Goal: Task Accomplishment & Management: Use online tool/utility

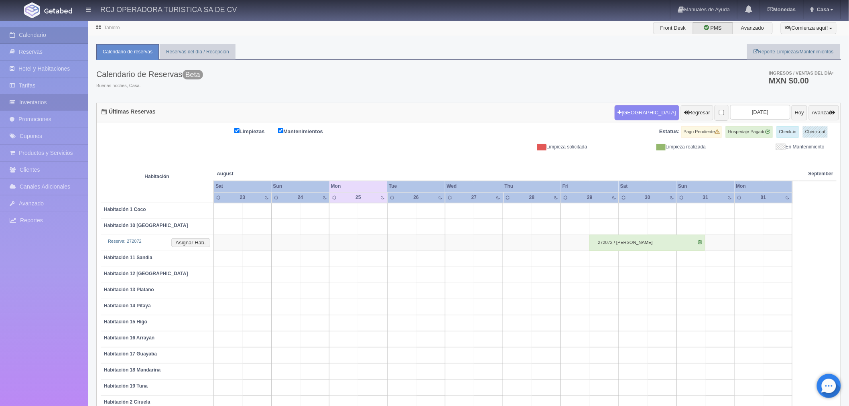
click at [41, 101] on link "Inventarios" at bounding box center [44, 102] width 88 height 16
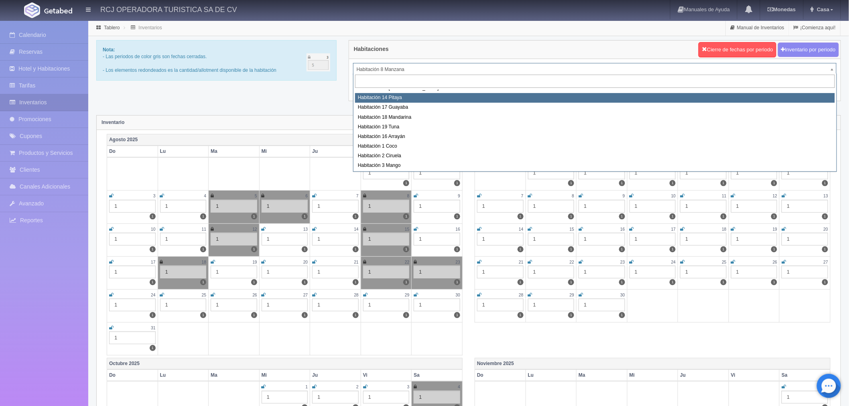
scroll to position [89, 0]
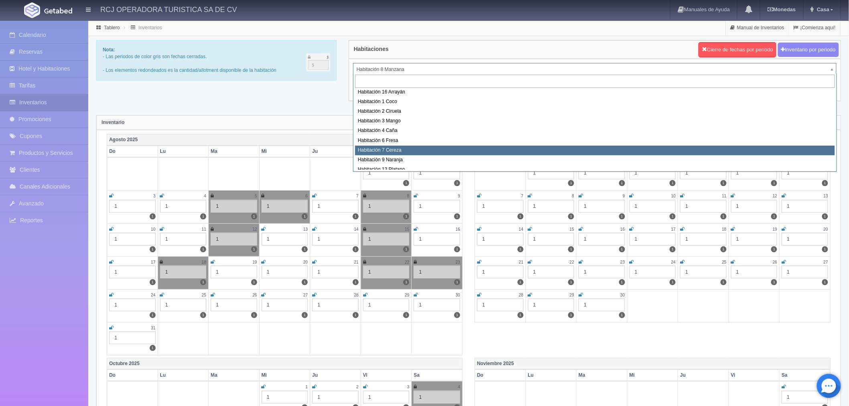
select select "1611"
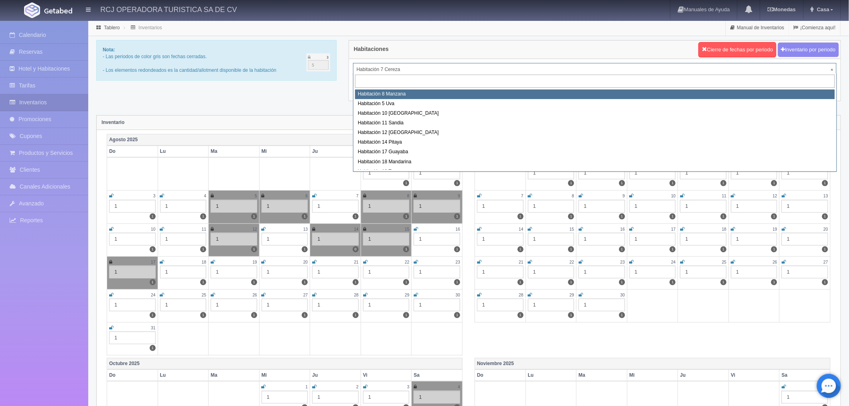
select select "1566"
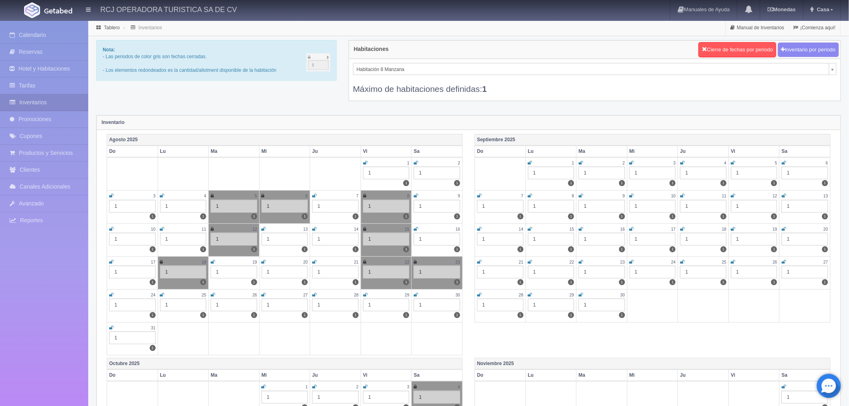
click at [579, 197] on icon at bounding box center [580, 195] width 4 height 5
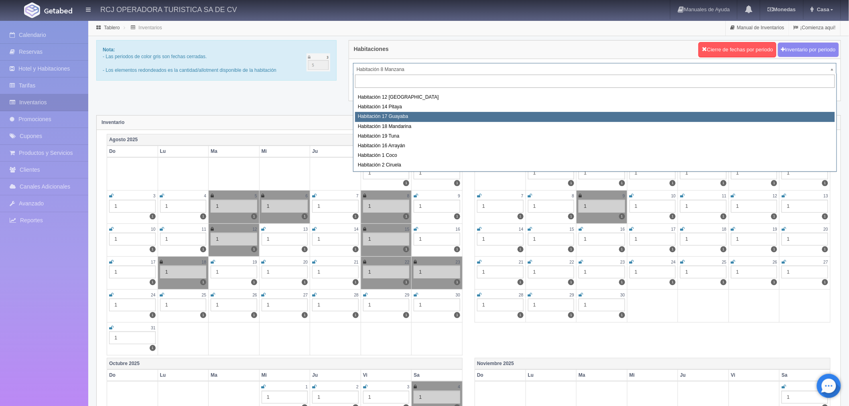
scroll to position [89, 0]
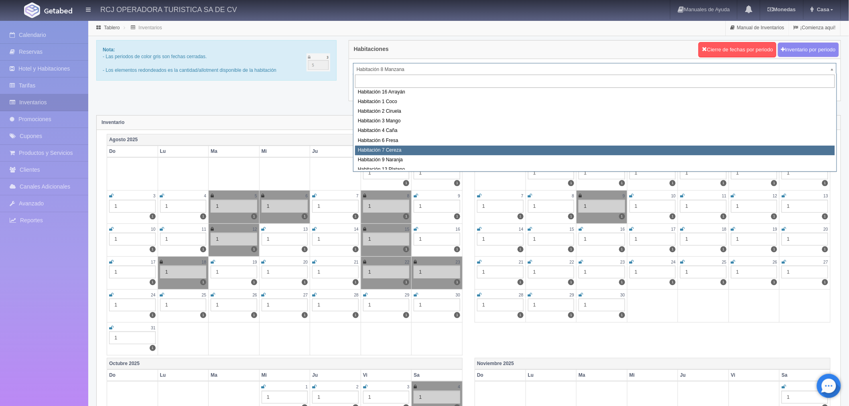
select select "1611"
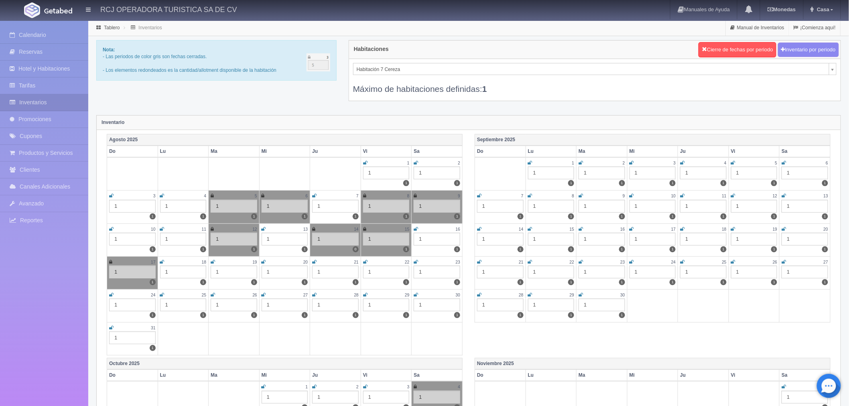
click at [581, 194] on icon at bounding box center [580, 195] width 4 height 5
click at [30, 50] on link "Reservas" at bounding box center [44, 52] width 88 height 16
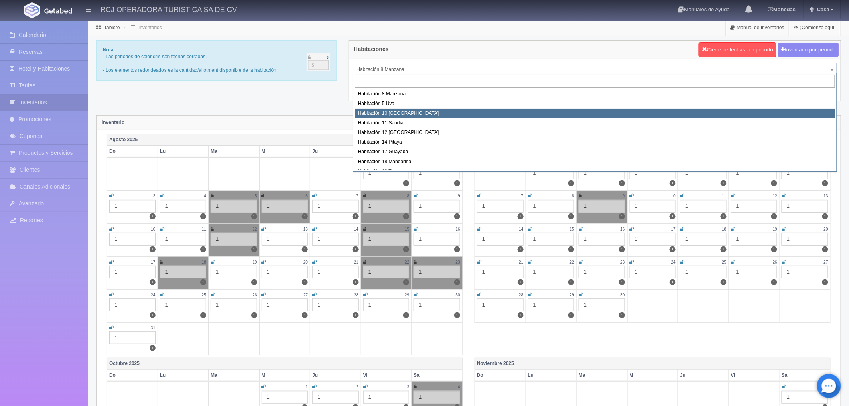
select select "1574"
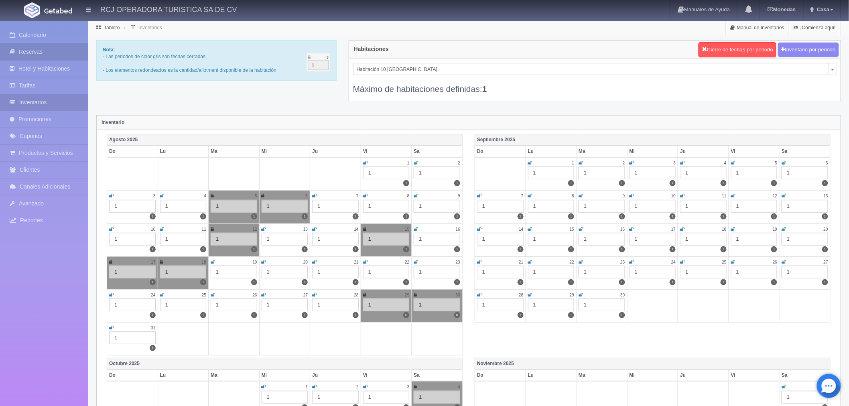
click at [49, 53] on link "Reservas" at bounding box center [44, 52] width 88 height 16
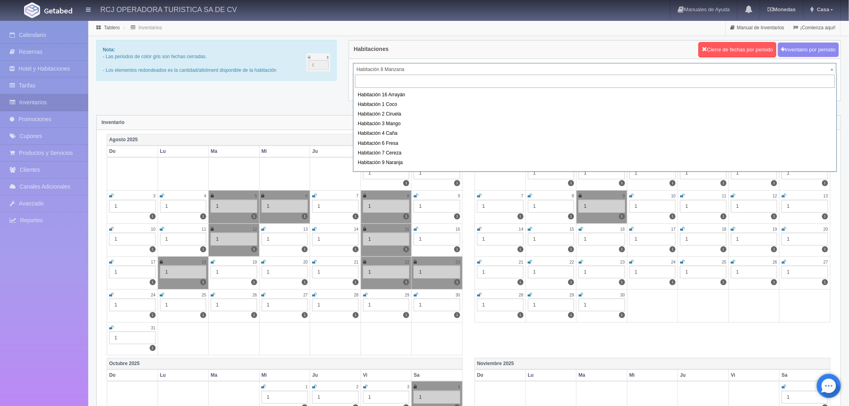
scroll to position [89, 0]
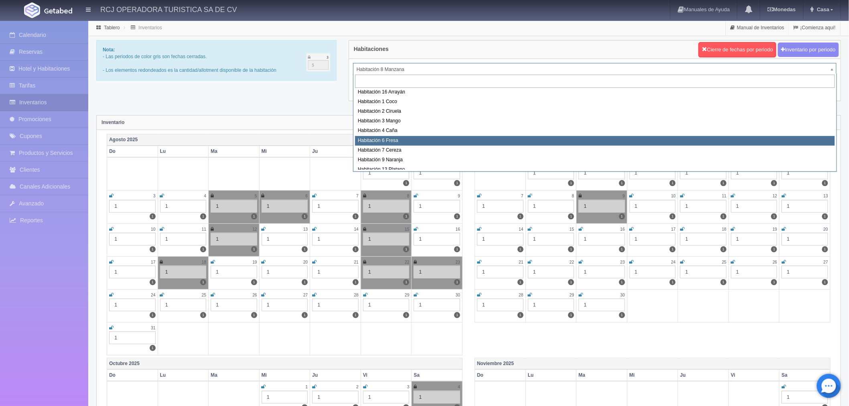
select select "1610"
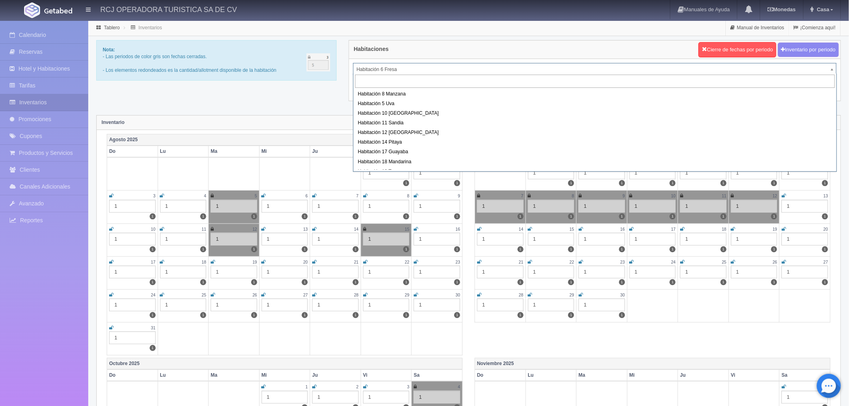
scroll to position [61, 0]
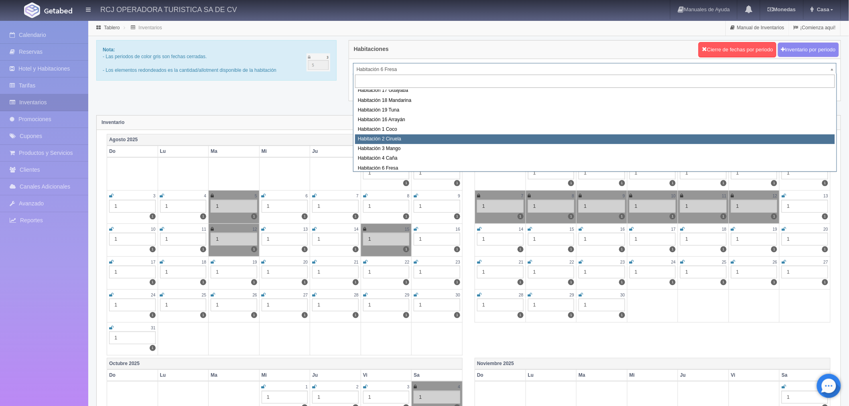
select select "1607"
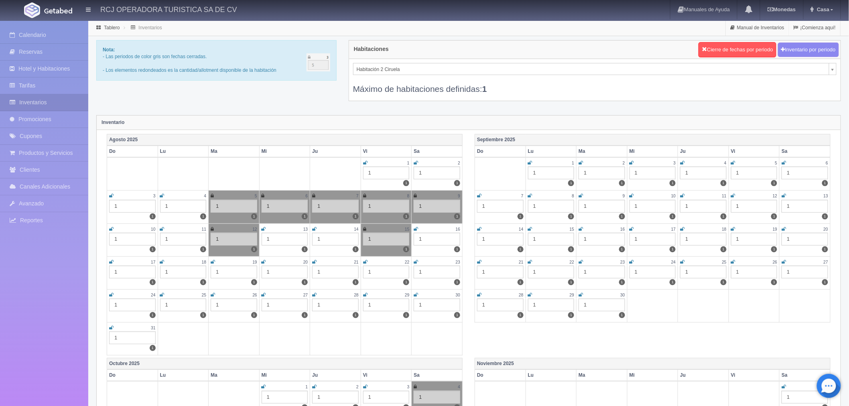
drag, startPoint x: 685, startPoint y: 162, endPoint x: 689, endPoint y: 161, distance: 4.6
click at [685, 162] on div "4" at bounding box center [703, 163] width 47 height 7
click at [682, 160] on icon at bounding box center [682, 162] width 4 height 5
click at [732, 162] on icon at bounding box center [733, 162] width 4 height 5
click at [784, 162] on icon at bounding box center [783, 162] width 4 height 5
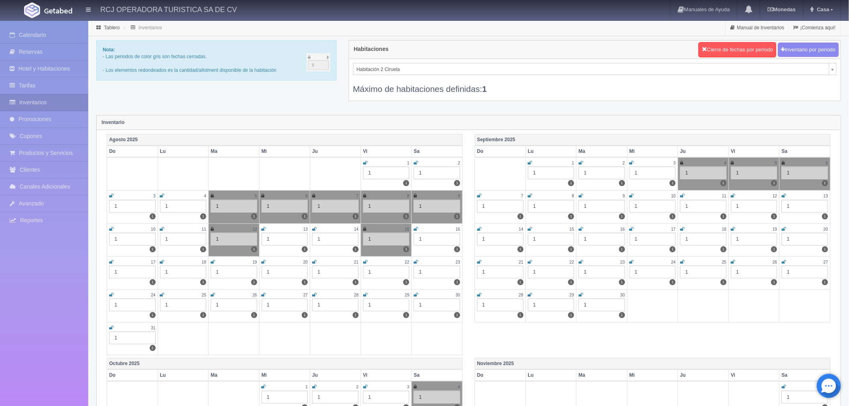
click at [478, 196] on icon at bounding box center [479, 195] width 4 height 5
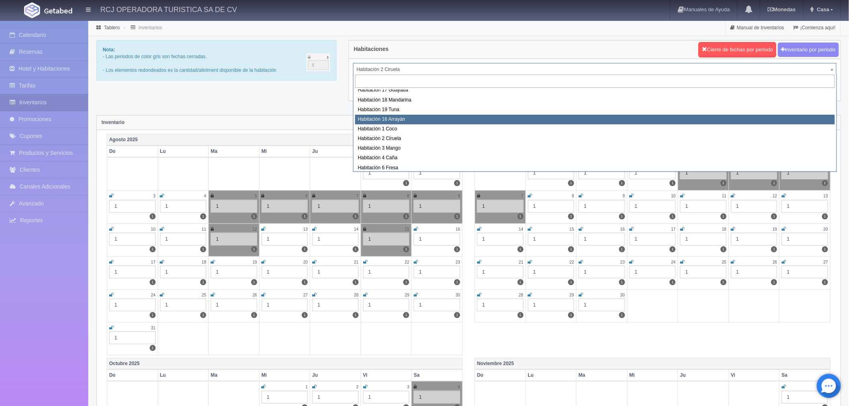
scroll to position [103, 0]
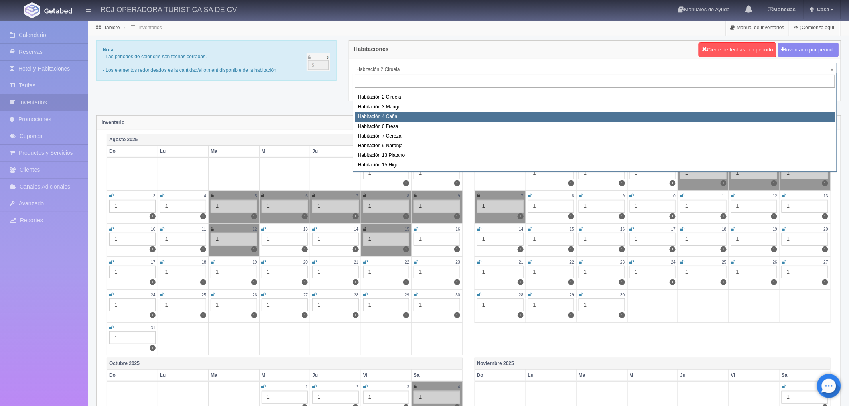
select select "1609"
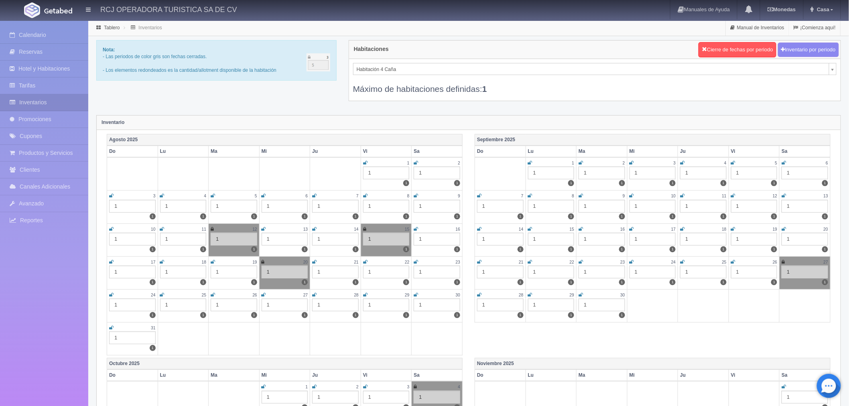
click at [682, 162] on icon at bounding box center [682, 162] width 4 height 5
click at [733, 163] on icon at bounding box center [733, 162] width 4 height 5
click at [782, 162] on icon at bounding box center [783, 162] width 4 height 5
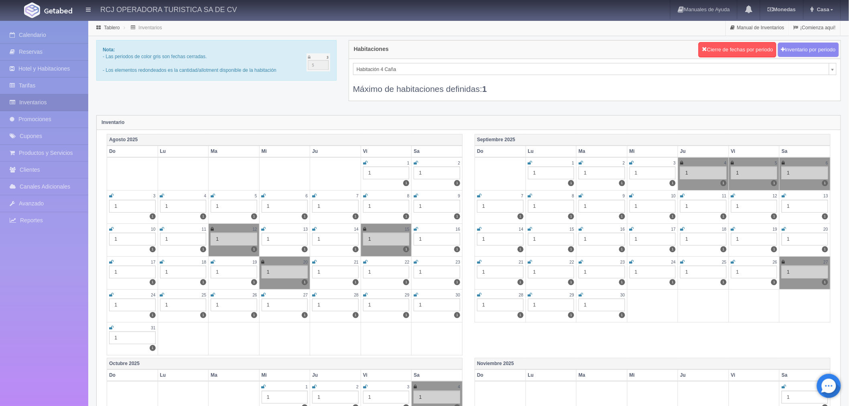
click at [479, 196] on icon at bounding box center [479, 195] width 4 height 5
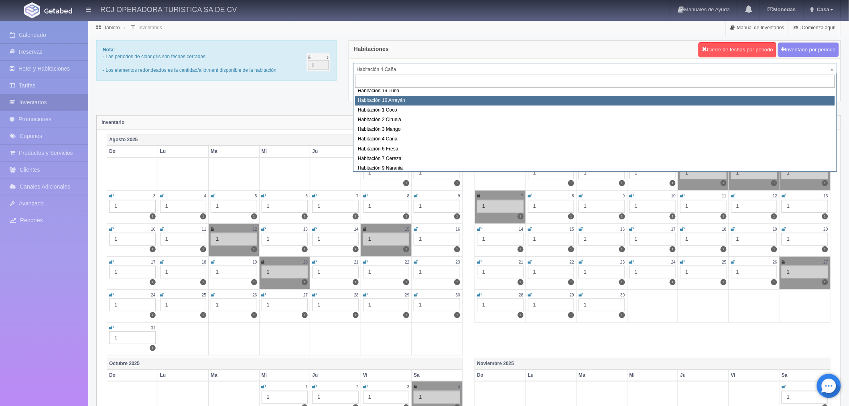
scroll to position [97, 0]
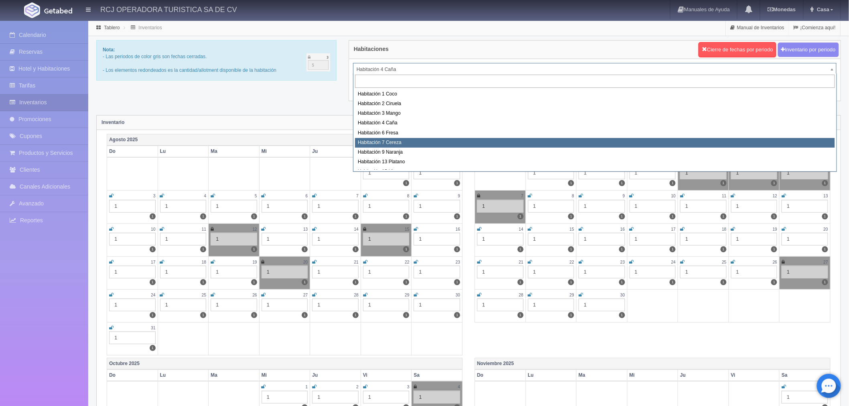
select select "1611"
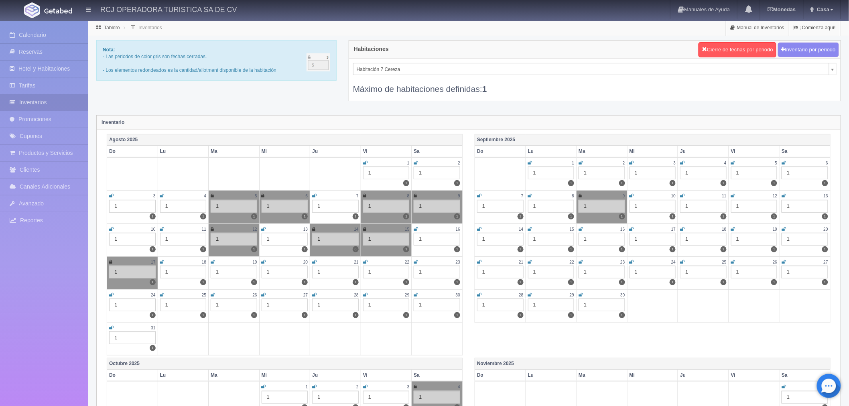
scroll to position [71, 0]
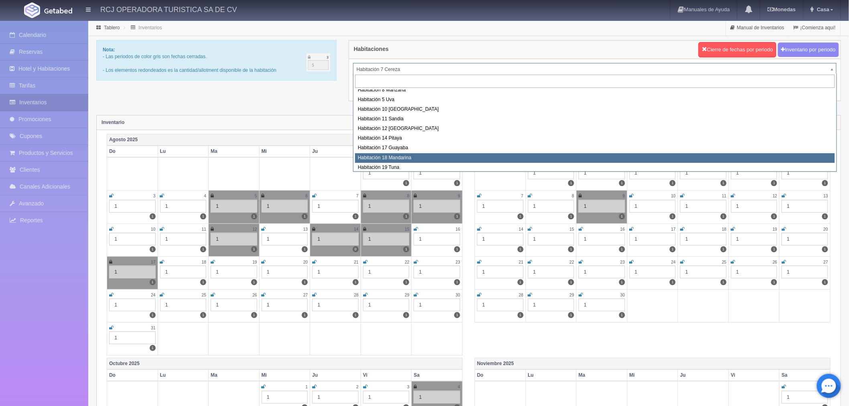
scroll to position [0, 0]
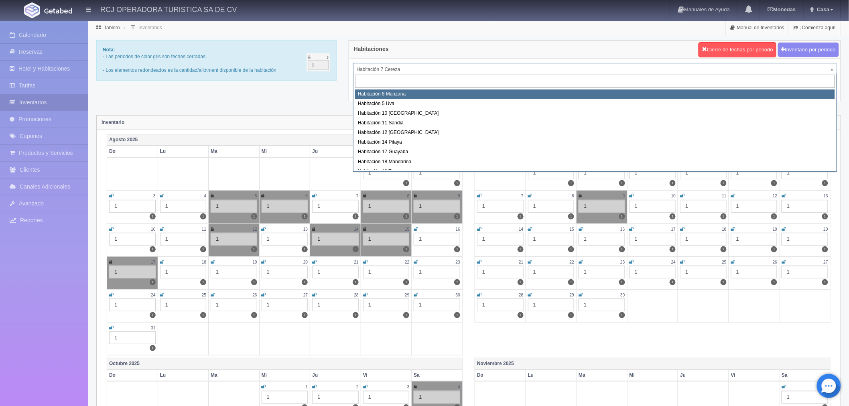
select select "1566"
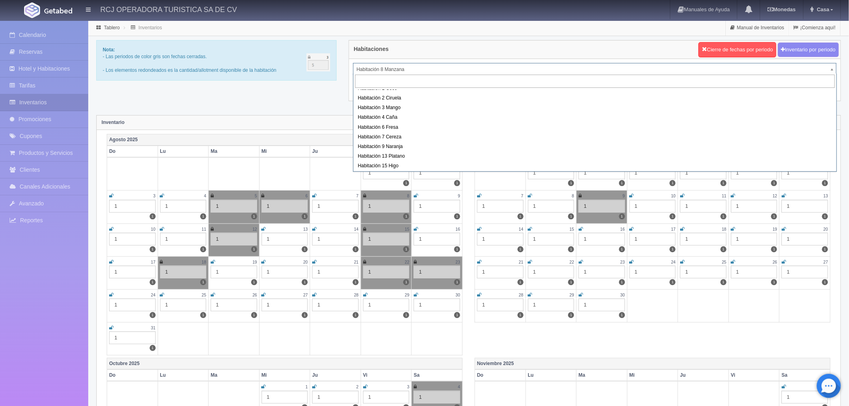
scroll to position [103, 0]
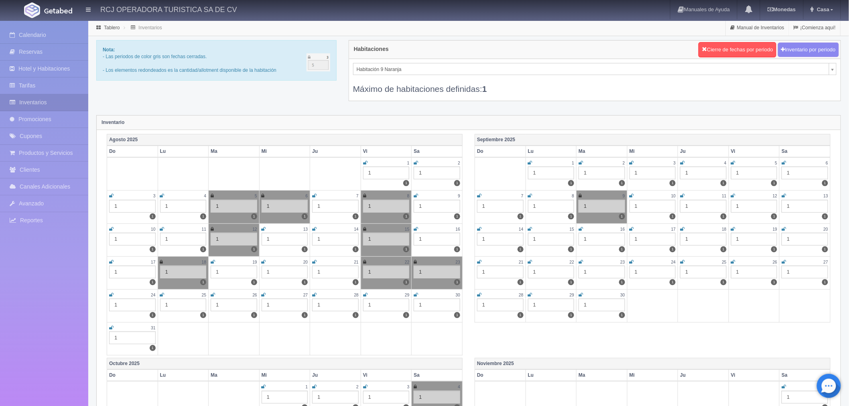
select select "1612"
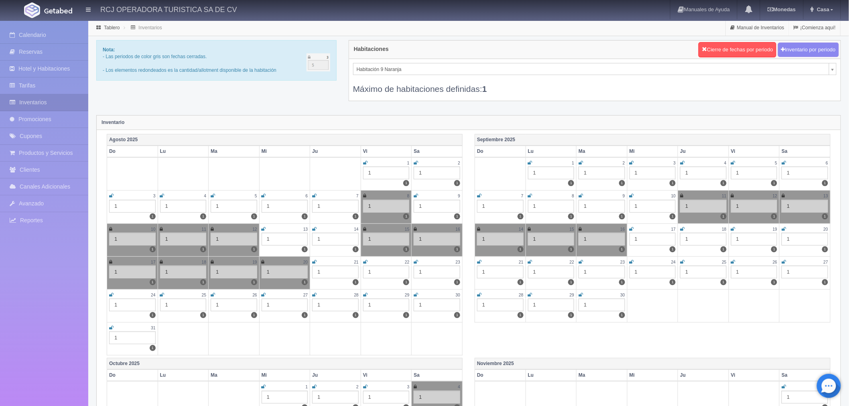
scroll to position [81, 0]
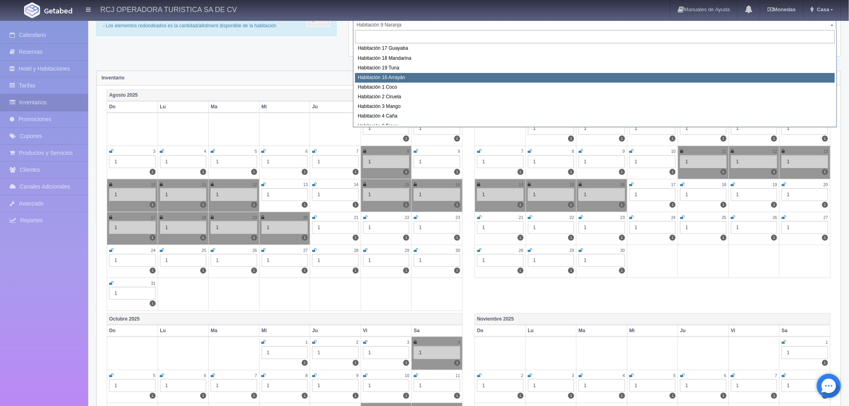
scroll to position [14, 0]
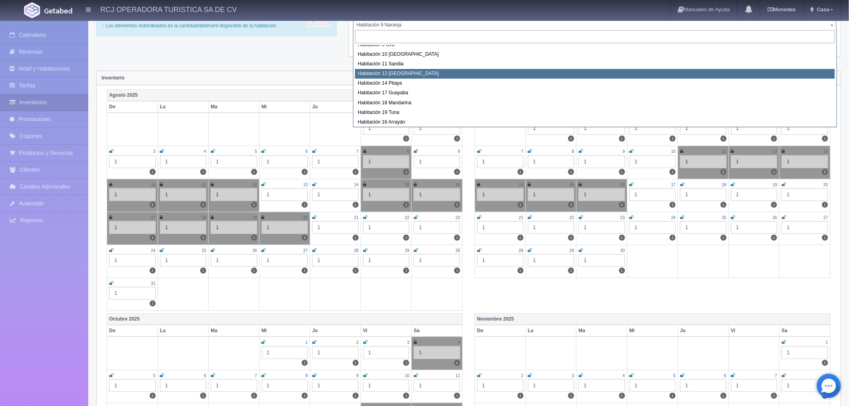
select select "1576"
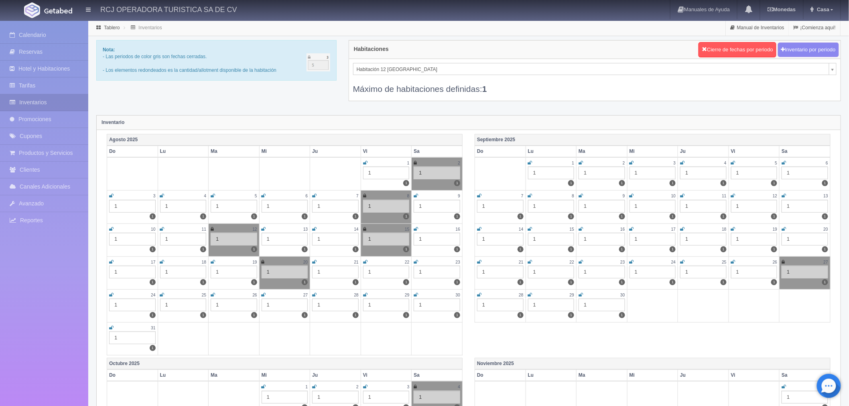
click at [682, 195] on icon at bounding box center [682, 195] width 4 height 5
click at [731, 195] on icon at bounding box center [733, 195] width 4 height 5
click at [781, 194] on icon at bounding box center [783, 195] width 4 height 5
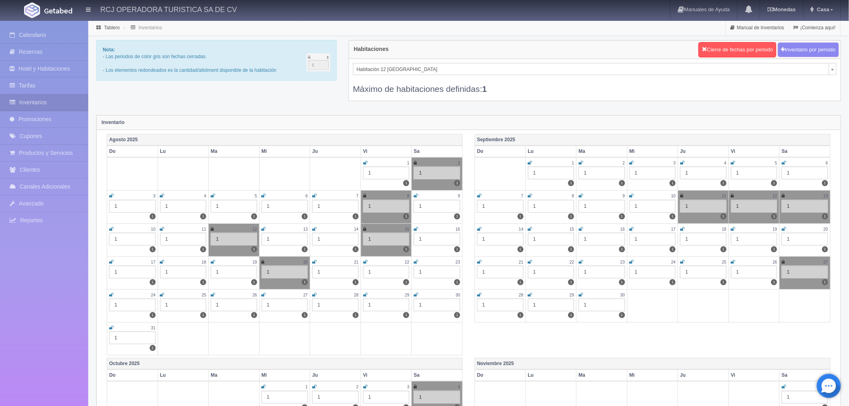
click at [478, 229] on icon at bounding box center [479, 229] width 4 height 5
click at [530, 229] on icon at bounding box center [530, 229] width 4 height 5
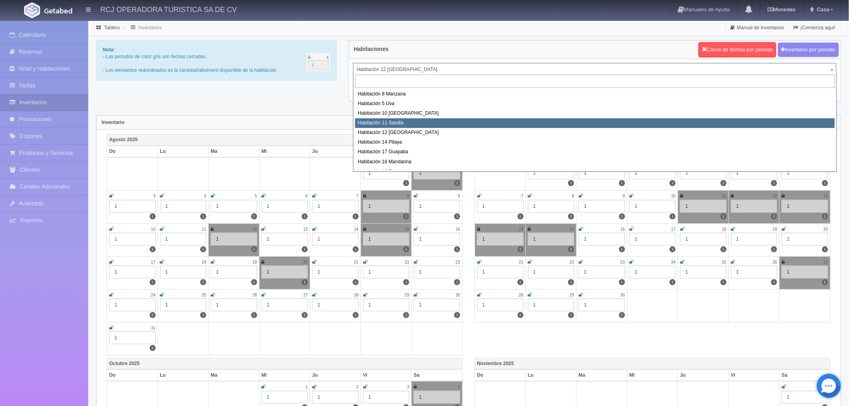
select select "1575"
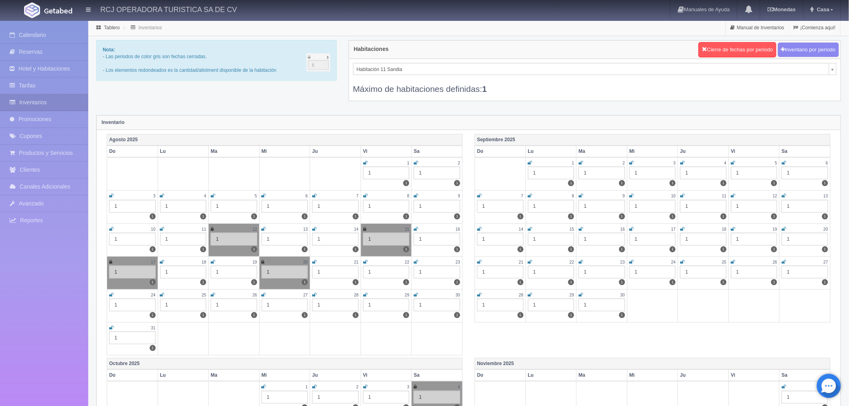
click at [782, 229] on icon at bounding box center [783, 229] width 4 height 5
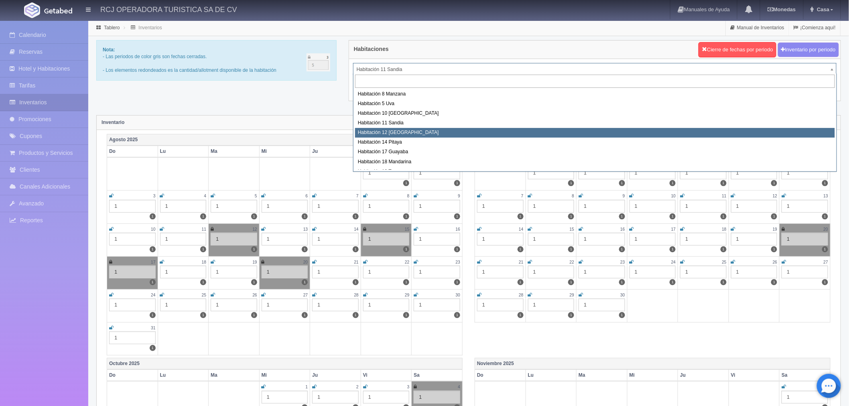
select select "1576"
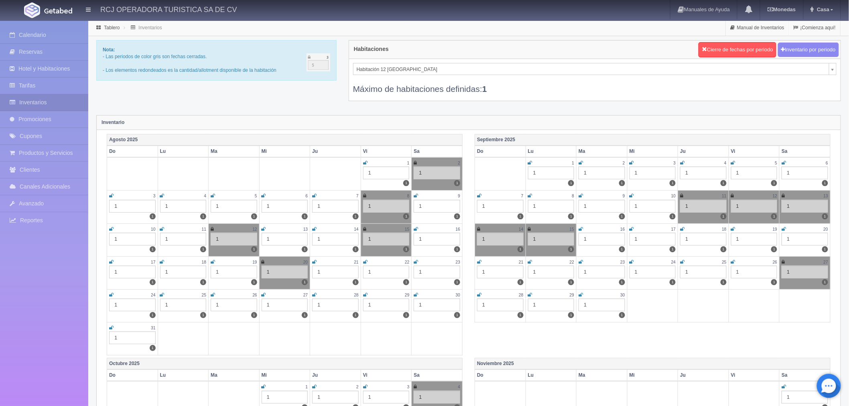
click at [782, 228] on icon at bounding box center [783, 229] width 4 height 5
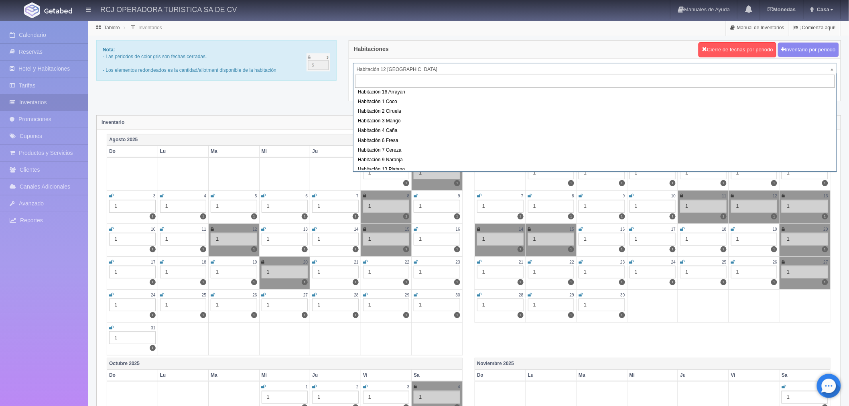
scroll to position [103, 0]
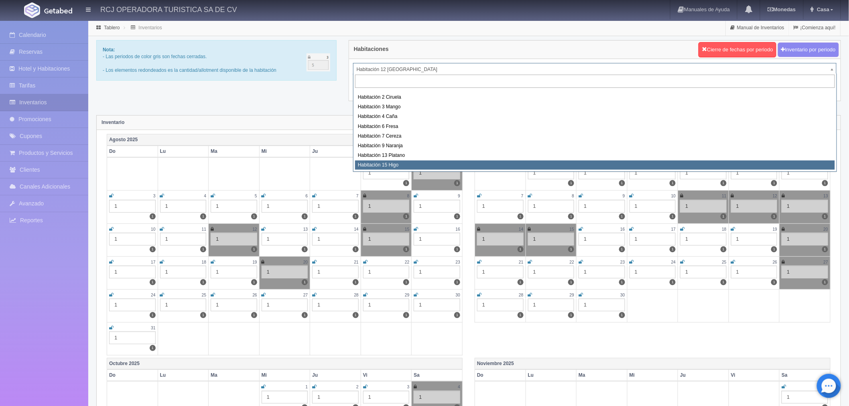
select select "1614"
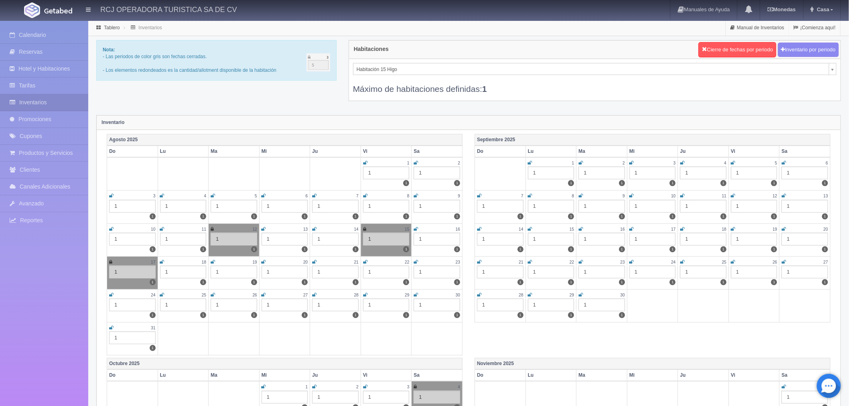
click at [784, 227] on icon at bounding box center [783, 229] width 4 height 5
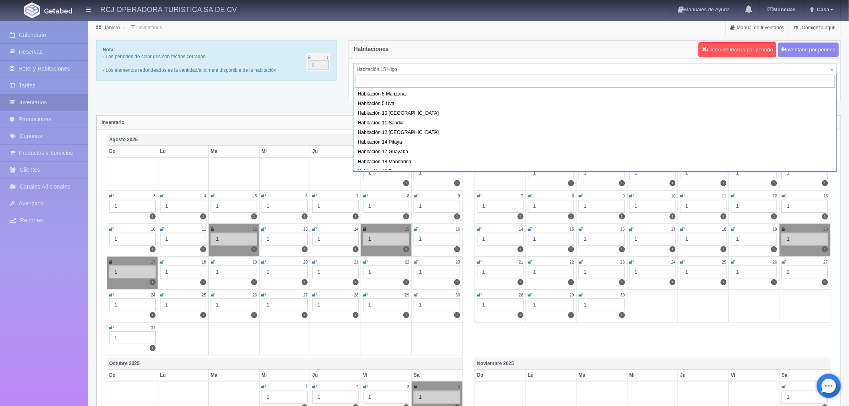
scroll to position [100, 0]
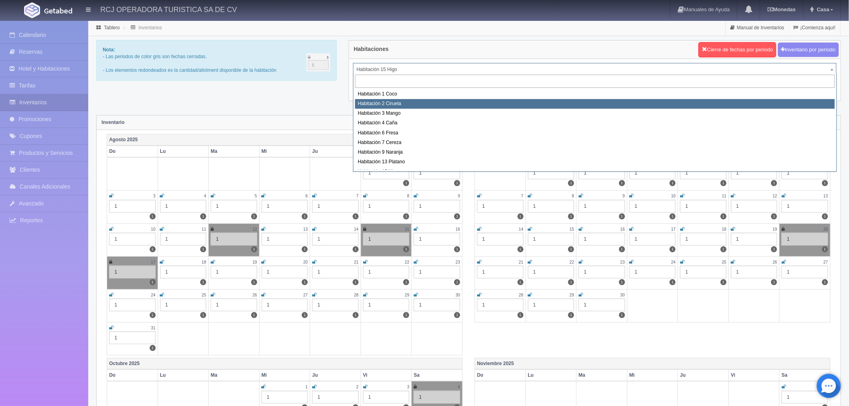
select select "1607"
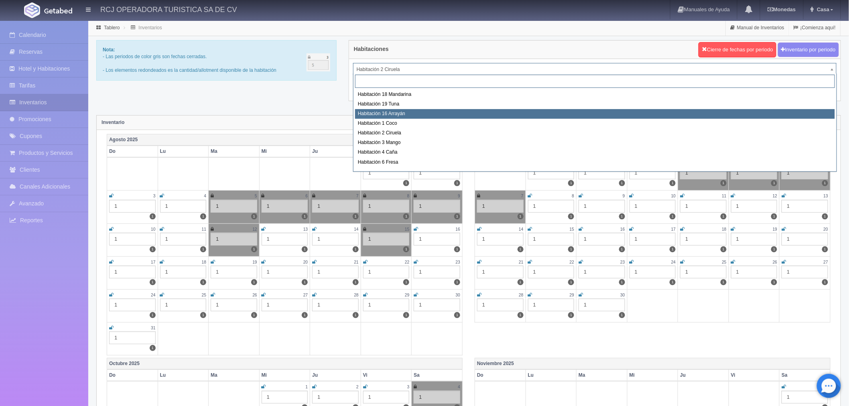
scroll to position [103, 0]
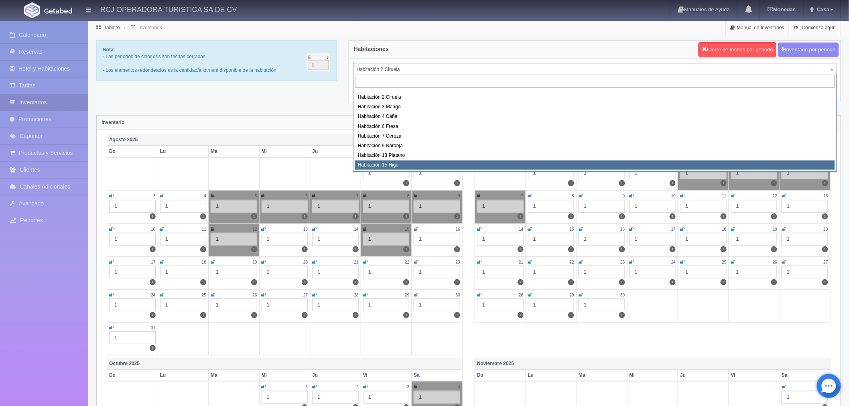
select select "1614"
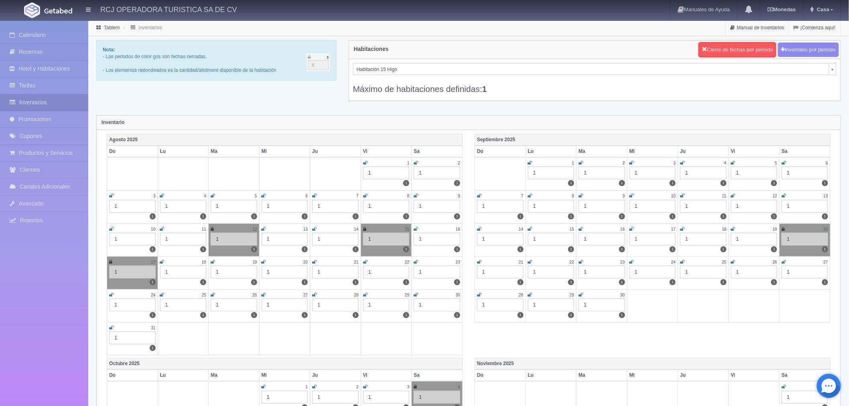
click at [214, 294] on icon at bounding box center [213, 294] width 4 height 5
click at [263, 297] on icon at bounding box center [263, 294] width 4 height 5
click at [316, 293] on icon at bounding box center [314, 294] width 4 height 5
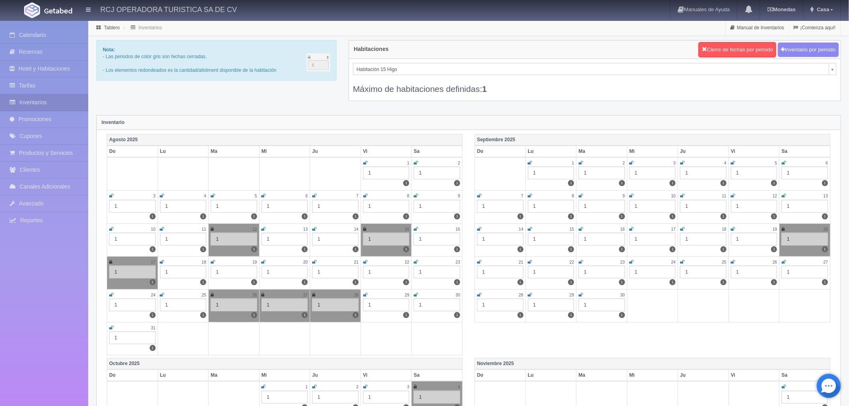
scroll to position [100, 0]
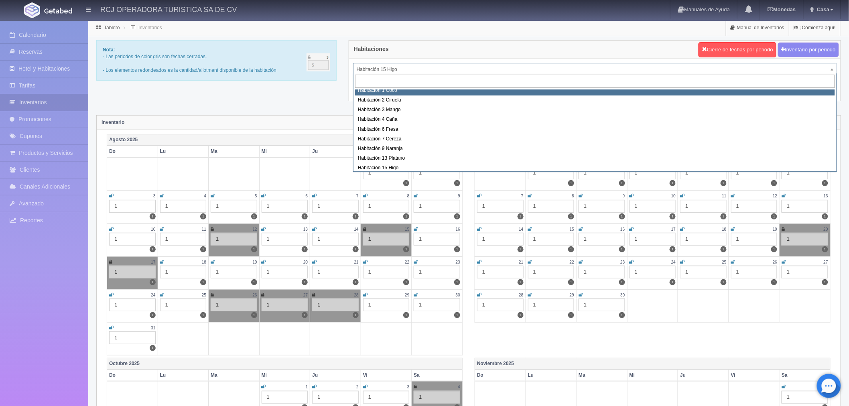
scroll to position [97, 0]
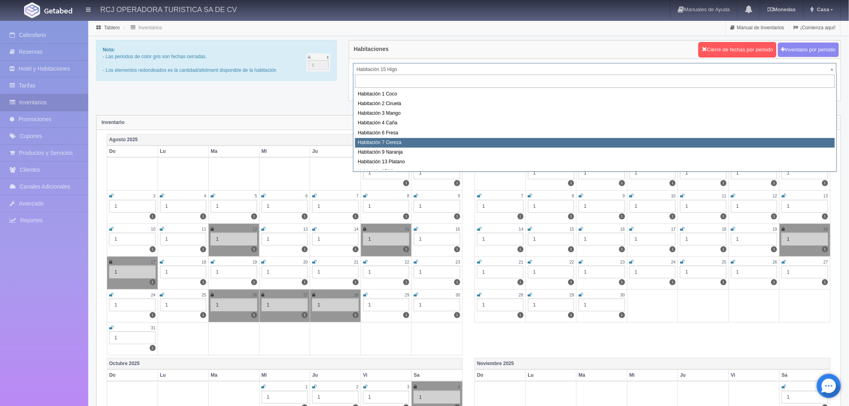
select select "1611"
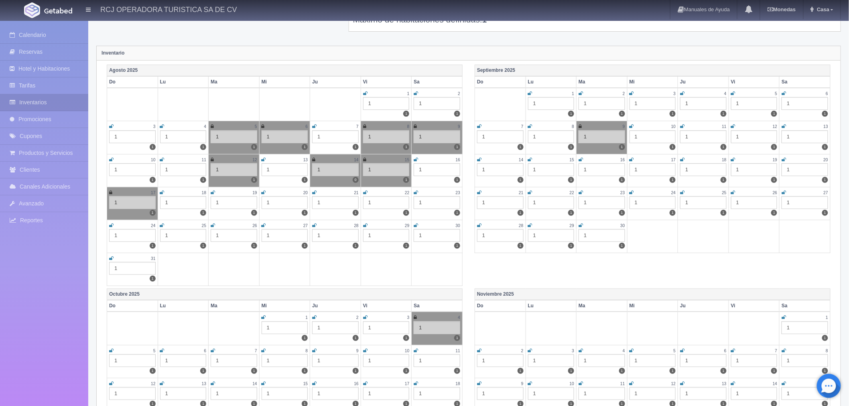
scroll to position [89, 0]
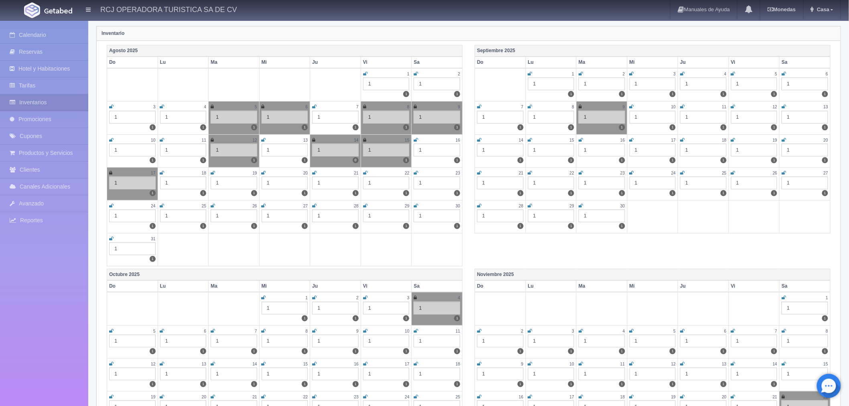
click at [314, 106] on icon at bounding box center [314, 106] width 4 height 5
click at [313, 105] on icon at bounding box center [313, 106] width 3 height 5
click at [263, 206] on icon at bounding box center [263, 205] width 4 height 5
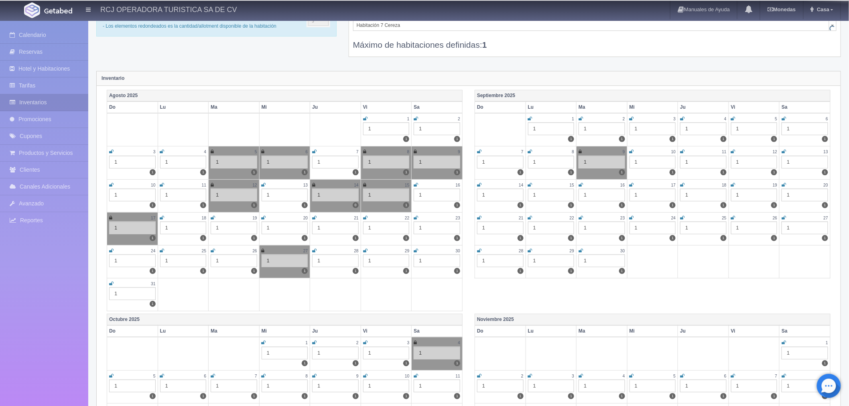
scroll to position [0, 0]
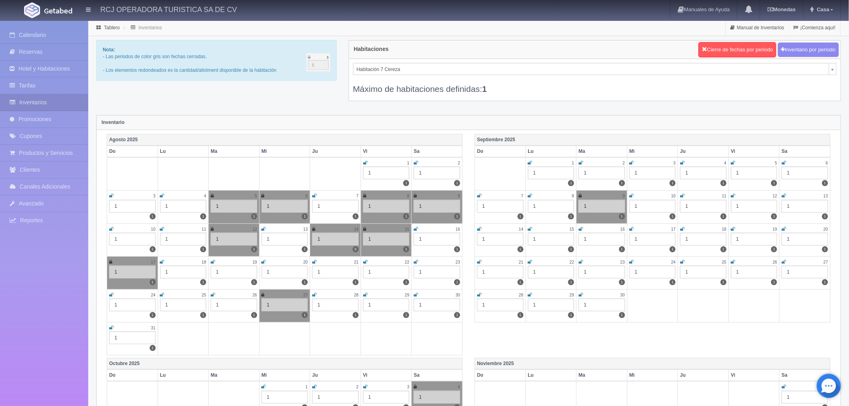
click at [313, 295] on icon at bounding box center [314, 294] width 4 height 5
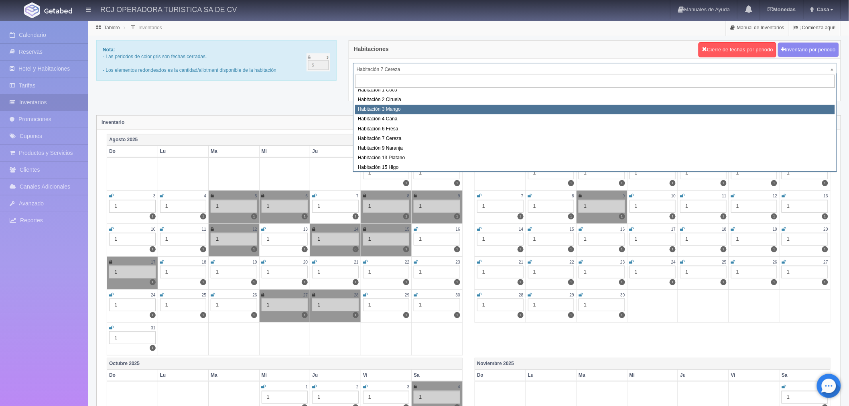
scroll to position [103, 0]
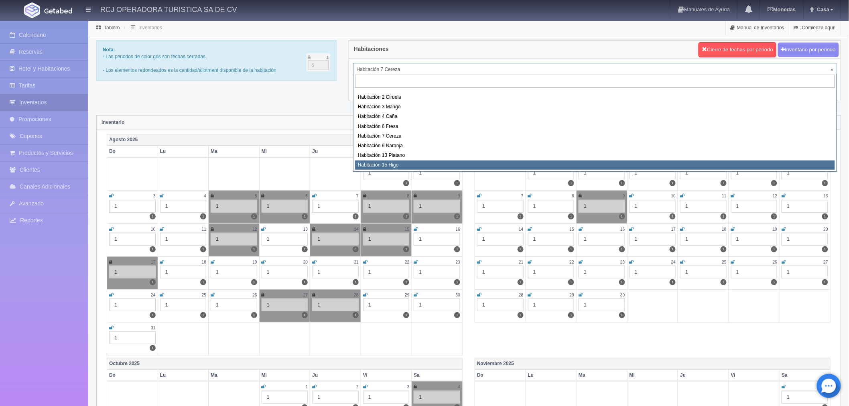
select select "1614"
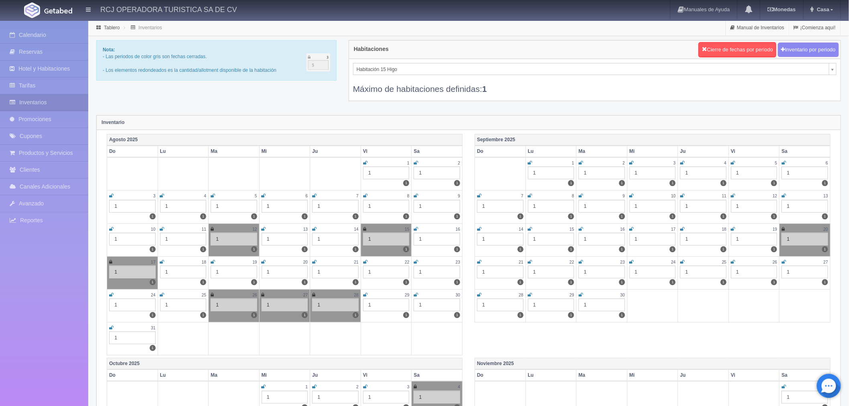
scroll to position [100, 0]
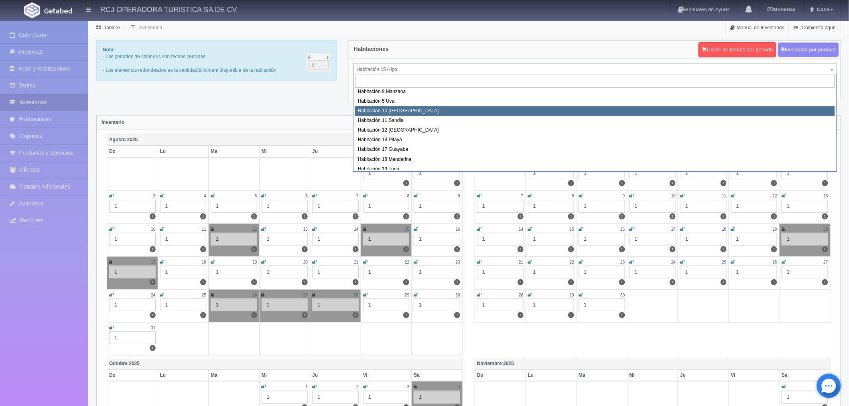
scroll to position [0, 0]
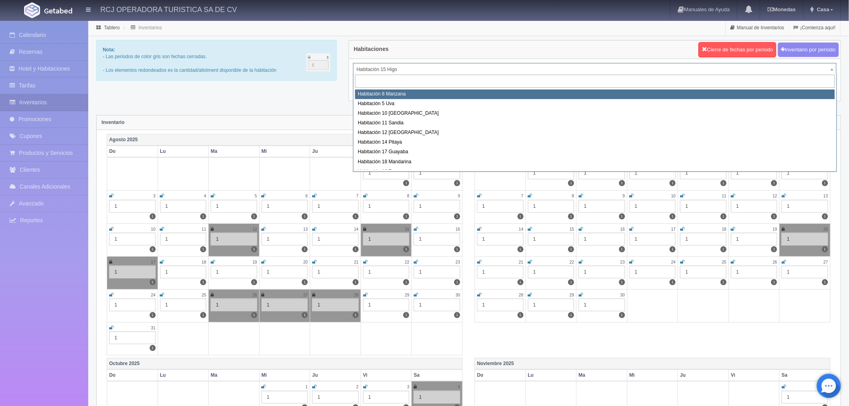
select select "1566"
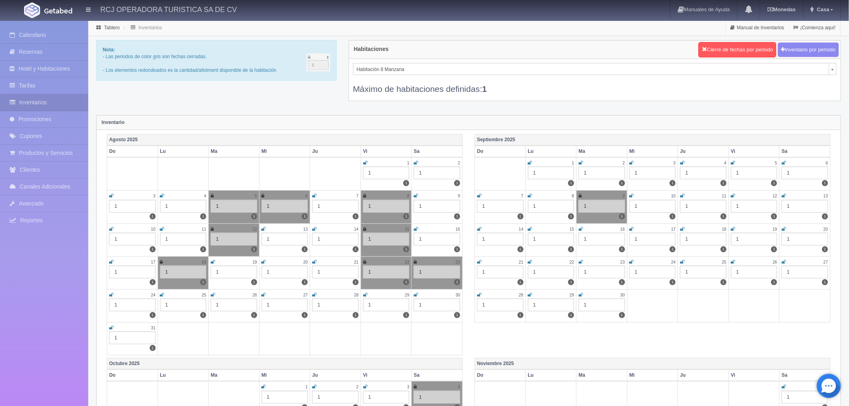
click at [263, 294] on icon at bounding box center [263, 294] width 4 height 5
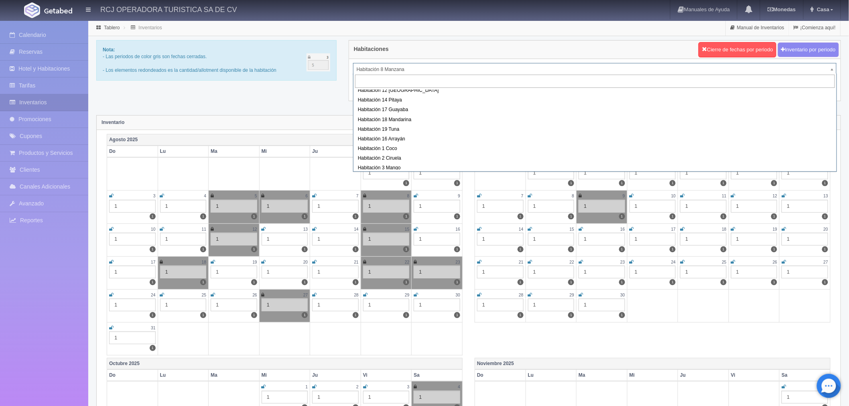
scroll to position [89, 0]
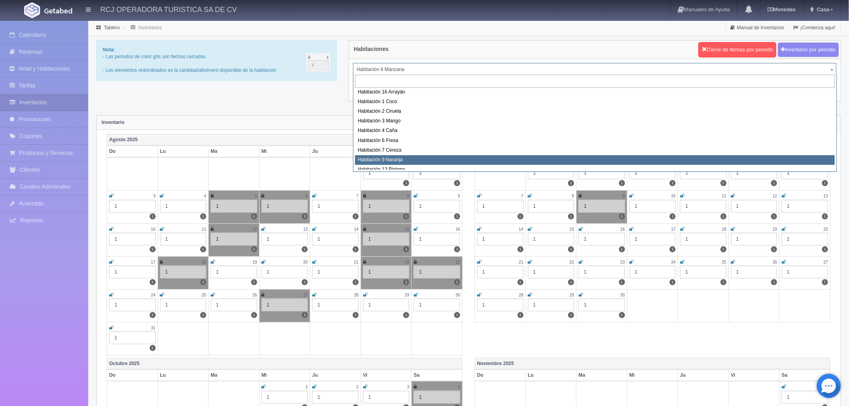
select select "1612"
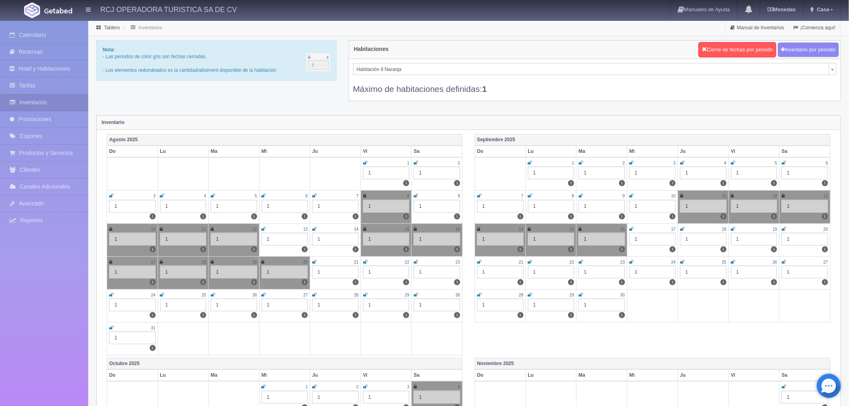
click at [262, 295] on icon at bounding box center [263, 294] width 4 height 5
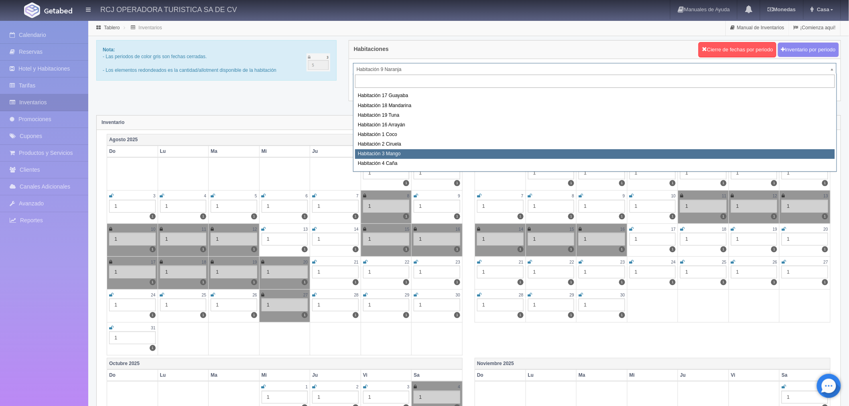
scroll to position [14, 0]
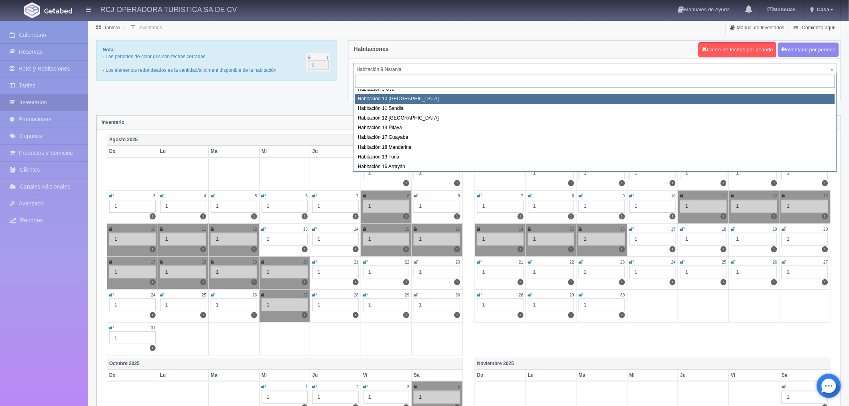
select select "1574"
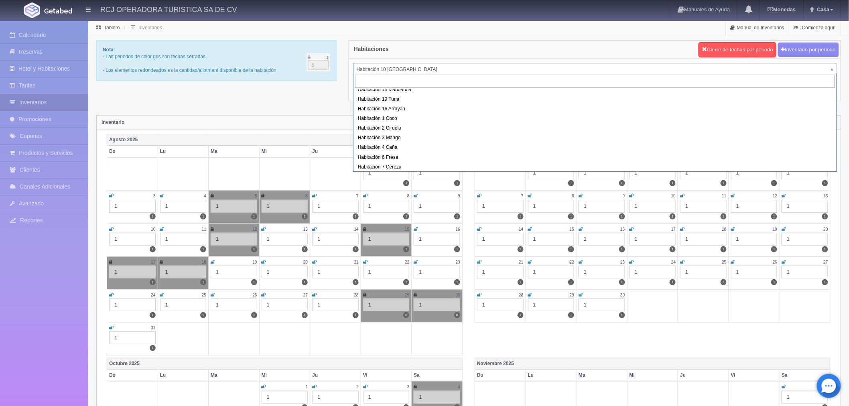
scroll to position [103, 0]
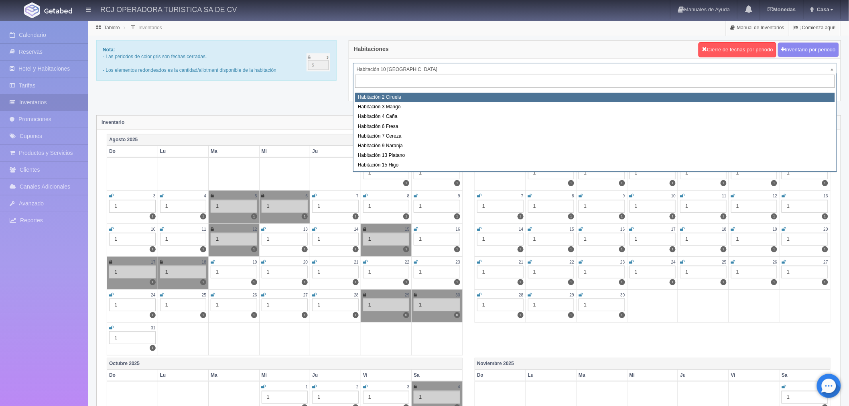
select select "1607"
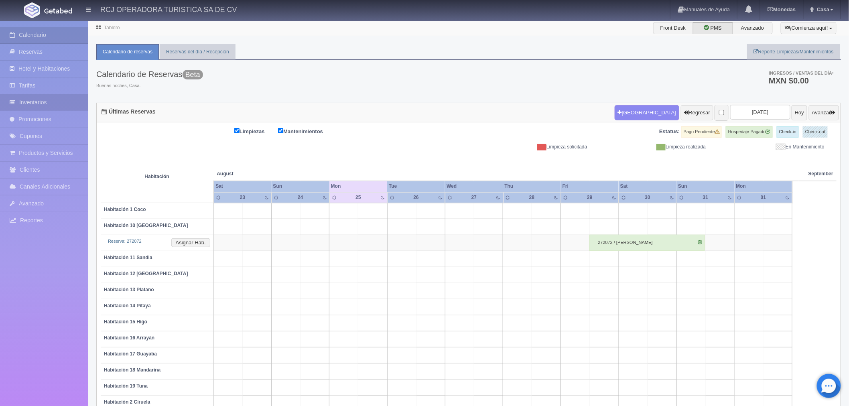
click at [47, 102] on link "Inventarios" at bounding box center [44, 102] width 88 height 16
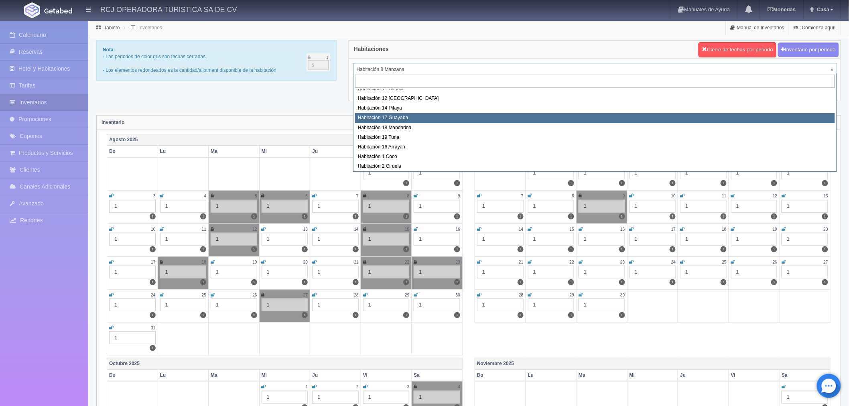
scroll to position [45, 0]
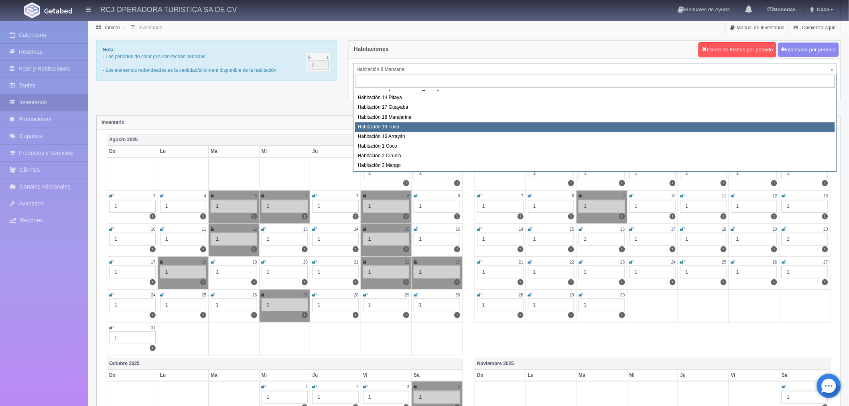
select select "1580"
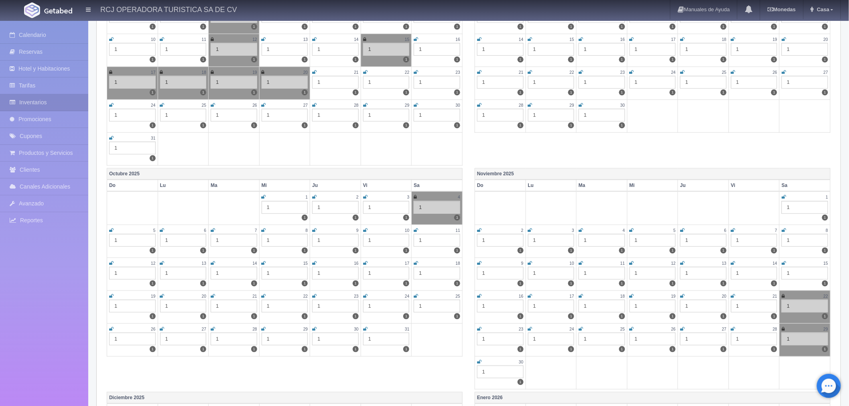
scroll to position [267, 0]
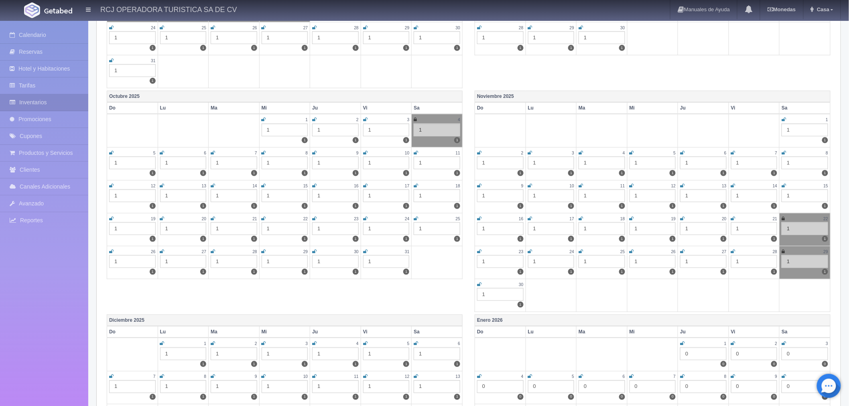
click at [784, 184] on icon at bounding box center [783, 185] width 4 height 5
click at [480, 216] on icon at bounding box center [479, 218] width 4 height 5
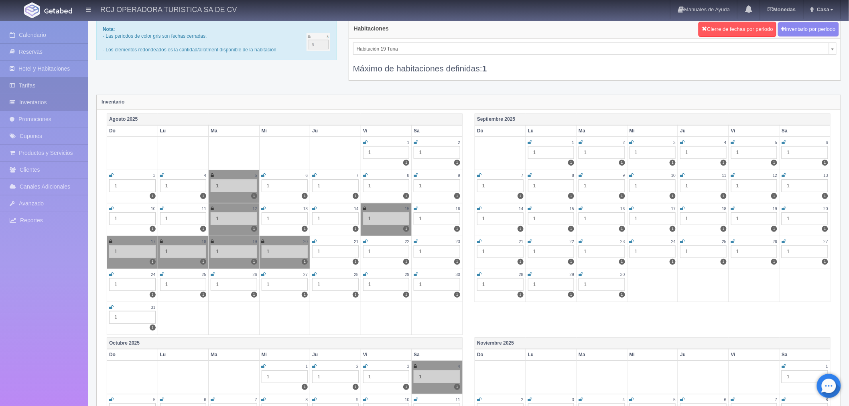
scroll to position [0, 0]
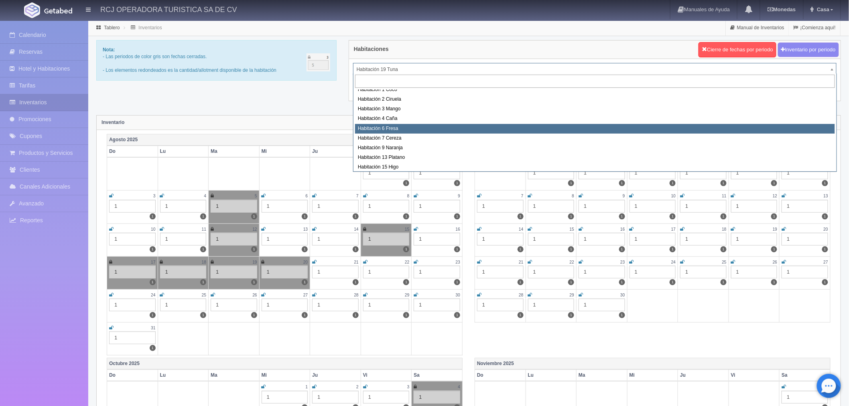
scroll to position [103, 0]
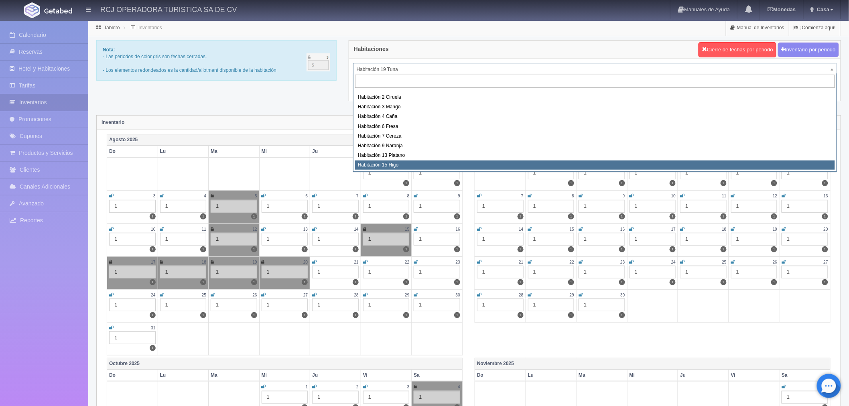
select select "1614"
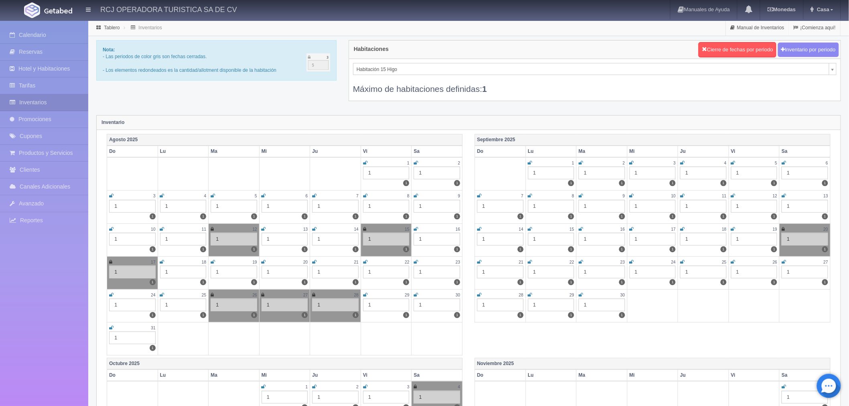
scroll to position [100, 0]
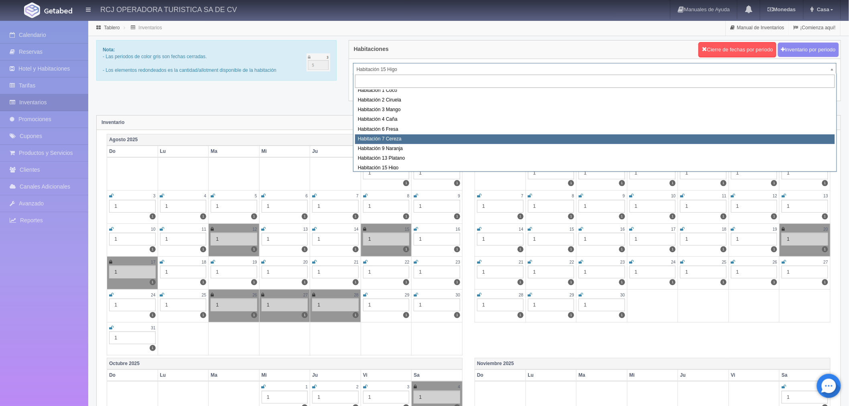
select select "1611"
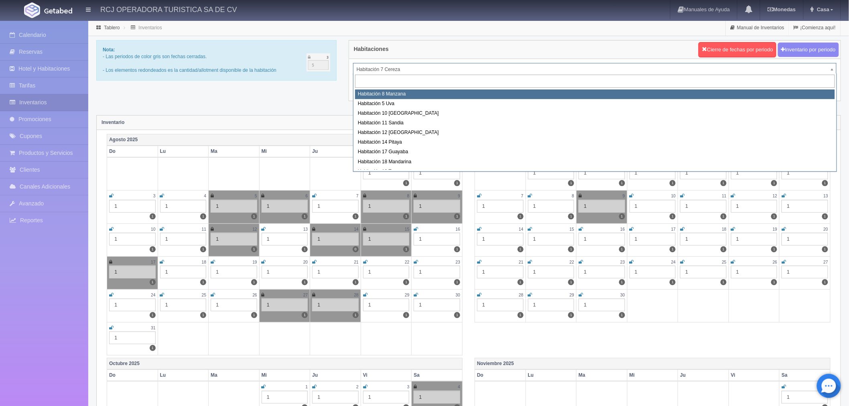
select select "1566"
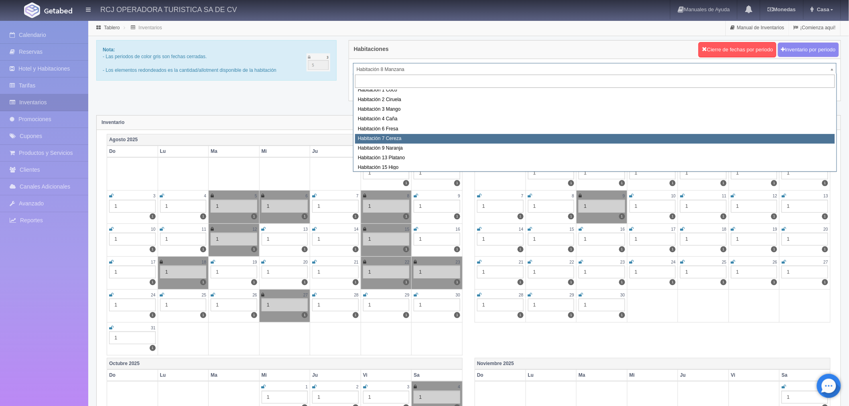
scroll to position [103, 0]
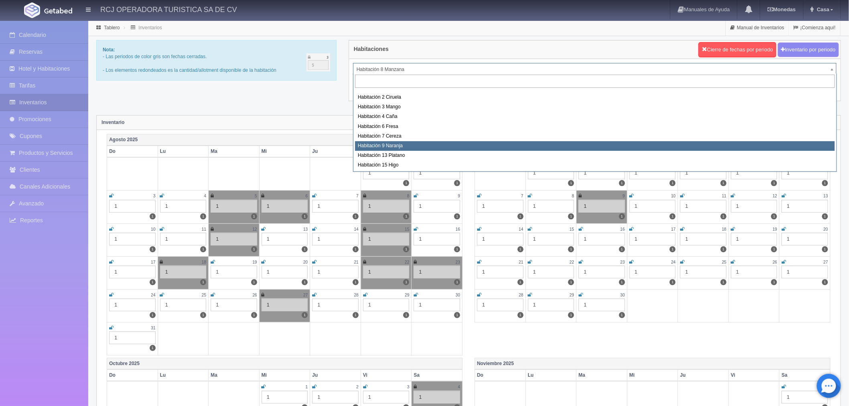
select select "1612"
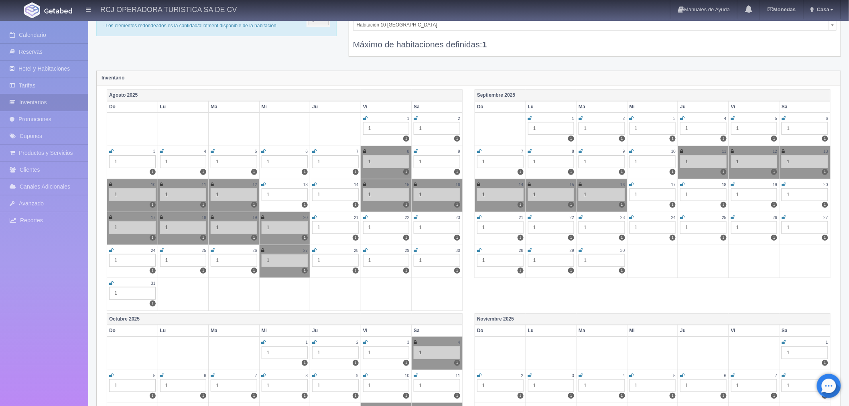
select select "1574"
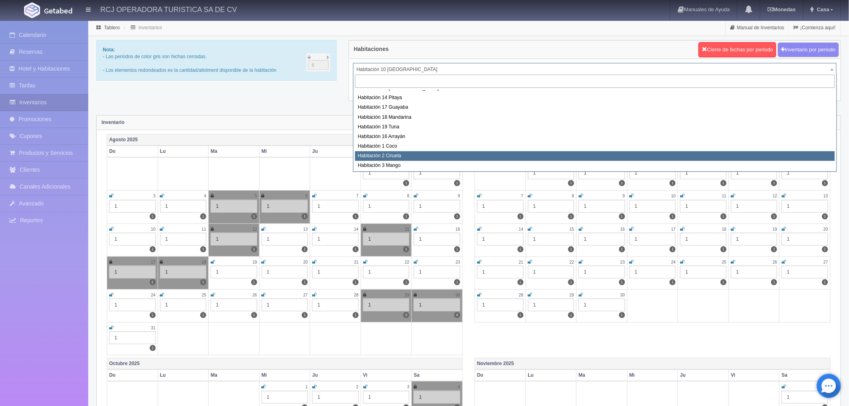
select select "1607"
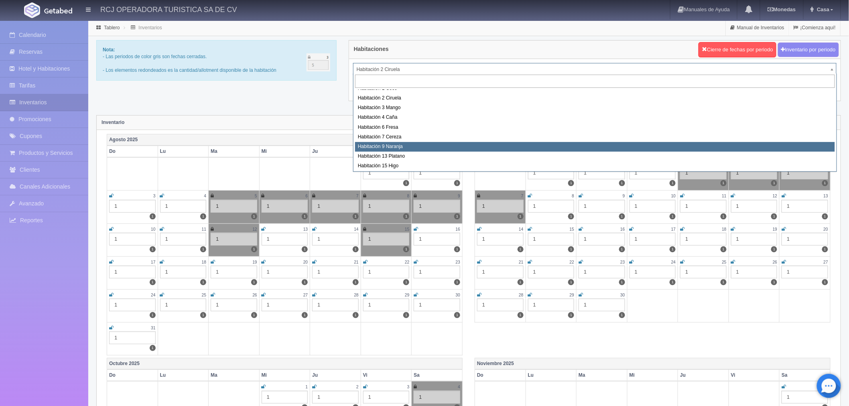
scroll to position [103, 0]
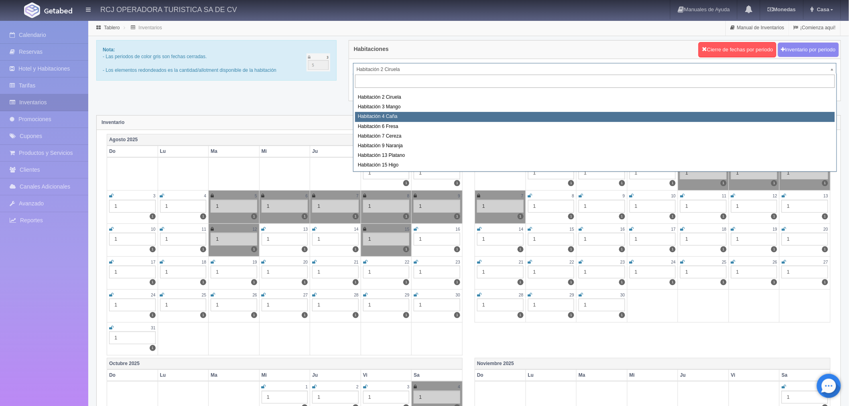
select select "1609"
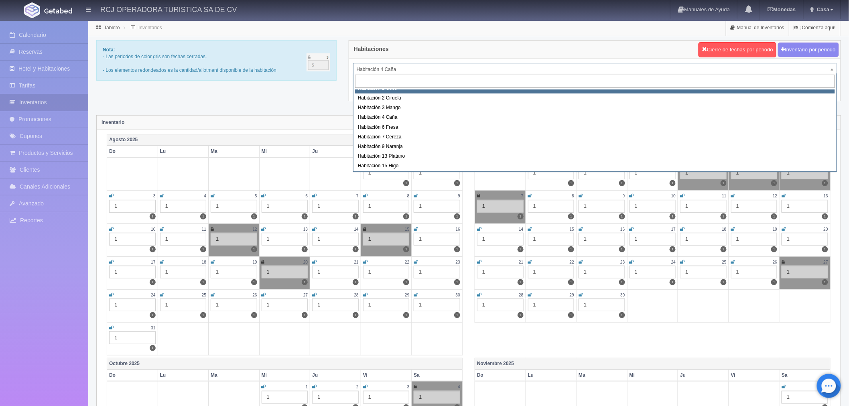
scroll to position [103, 0]
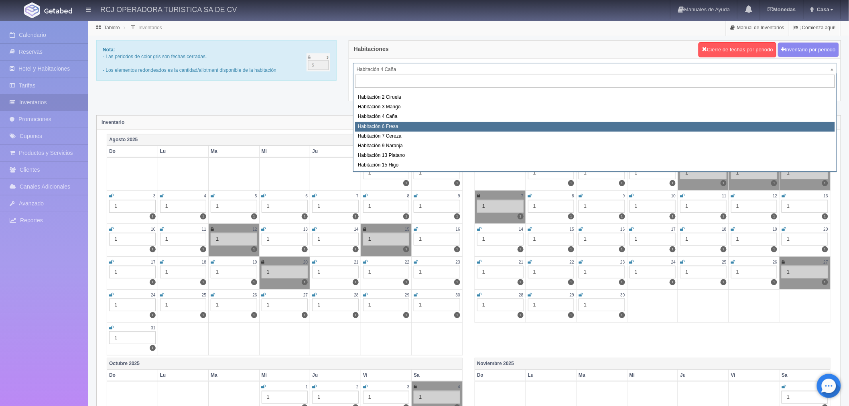
select select "1610"
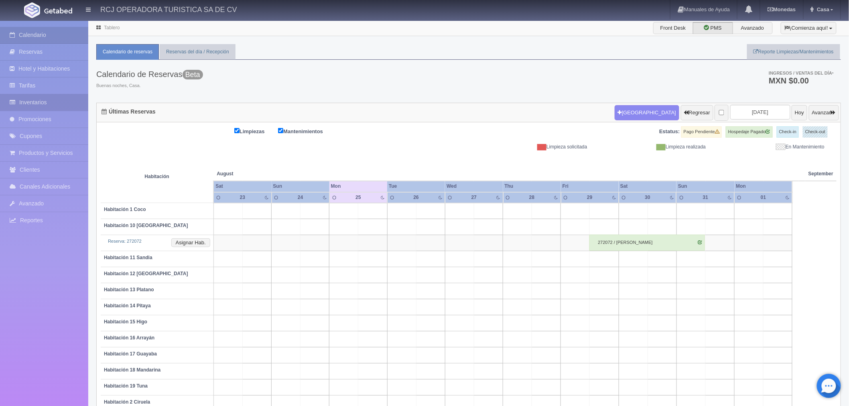
click at [54, 101] on link "Inventarios" at bounding box center [44, 102] width 88 height 16
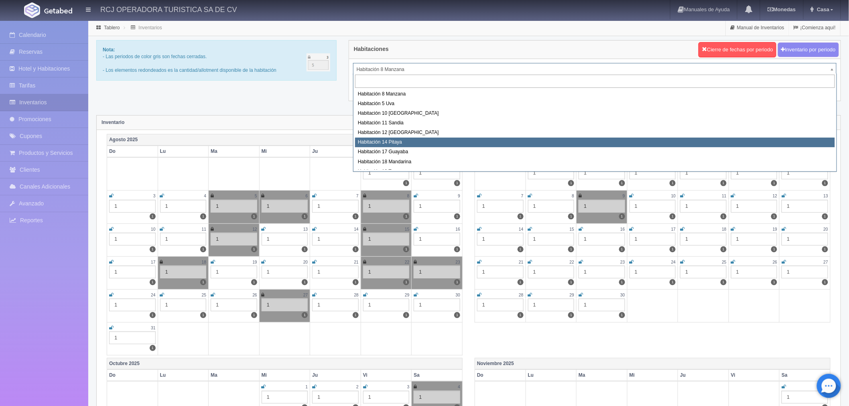
scroll to position [89, 0]
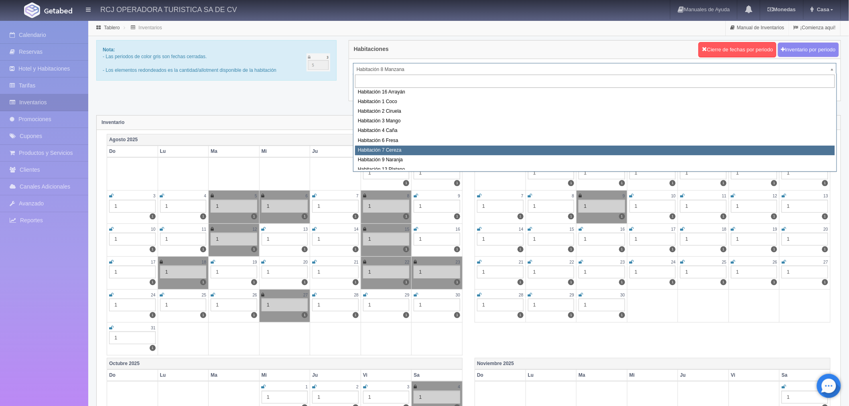
select select "1611"
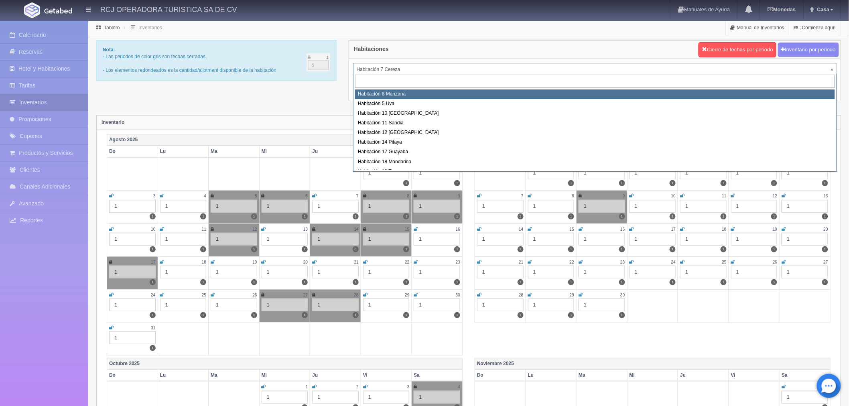
select select "1566"
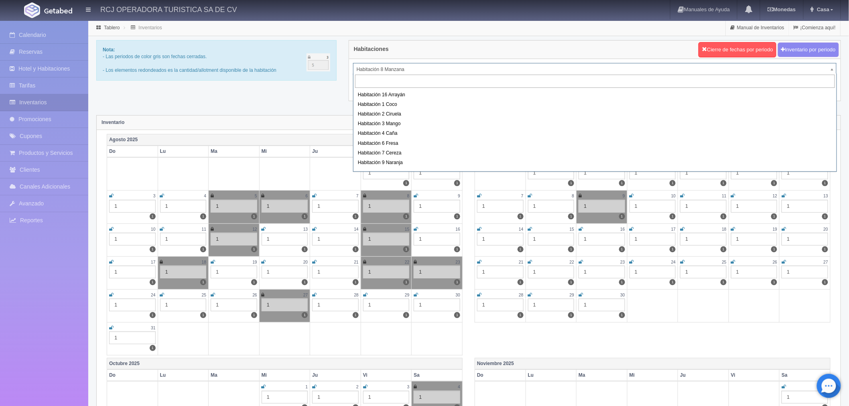
scroll to position [93, 0]
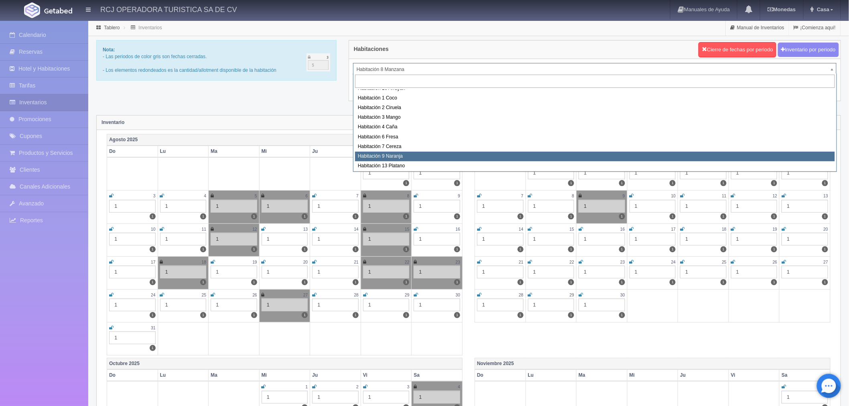
select select "1612"
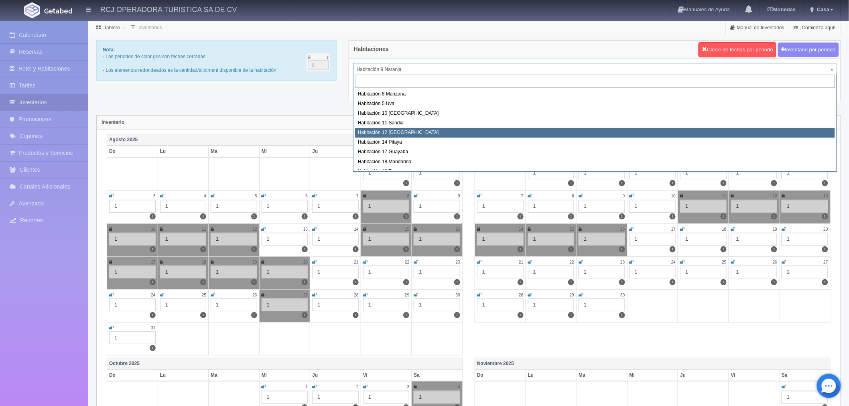
select select "1576"
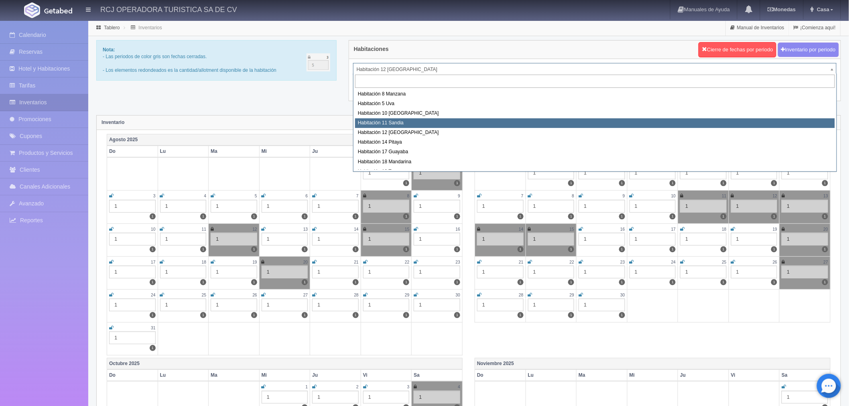
select select "1575"
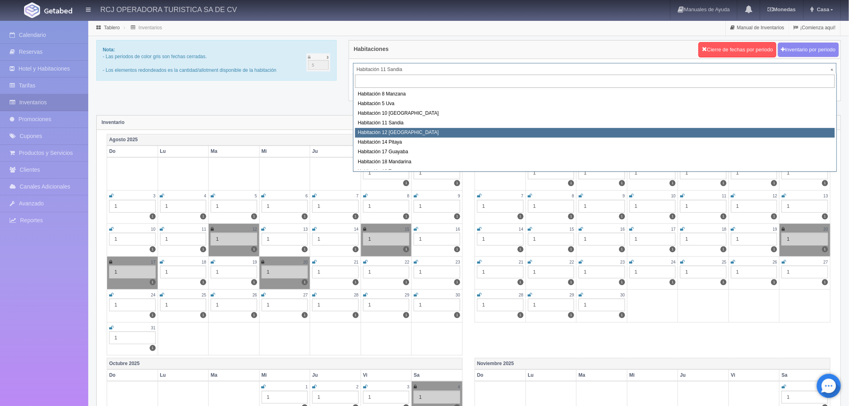
select select "1576"
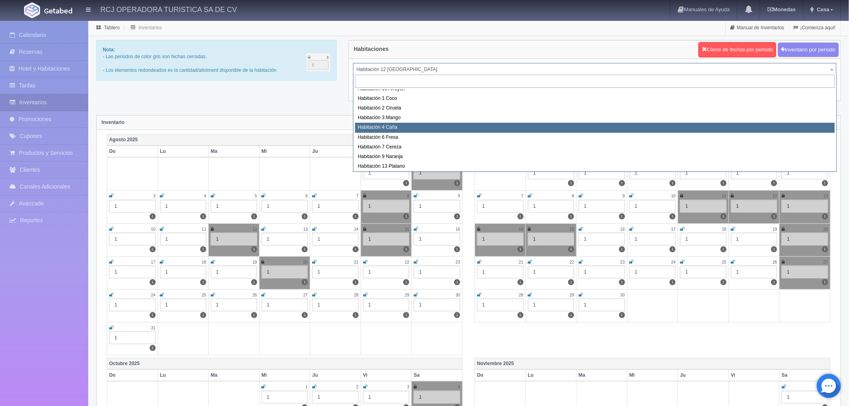
scroll to position [103, 0]
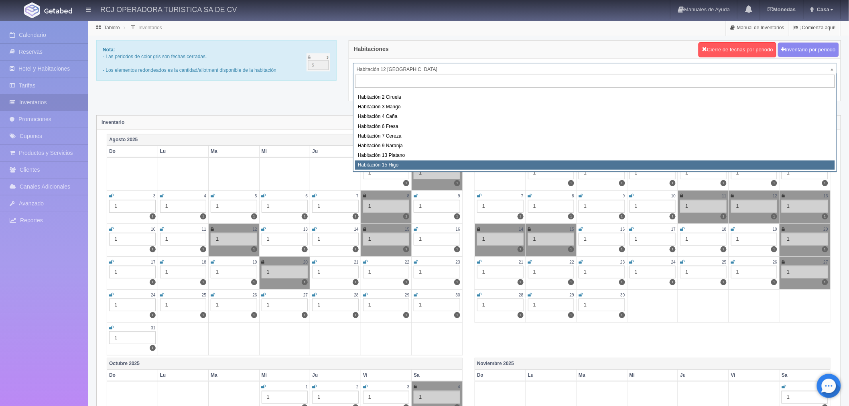
select select "1614"
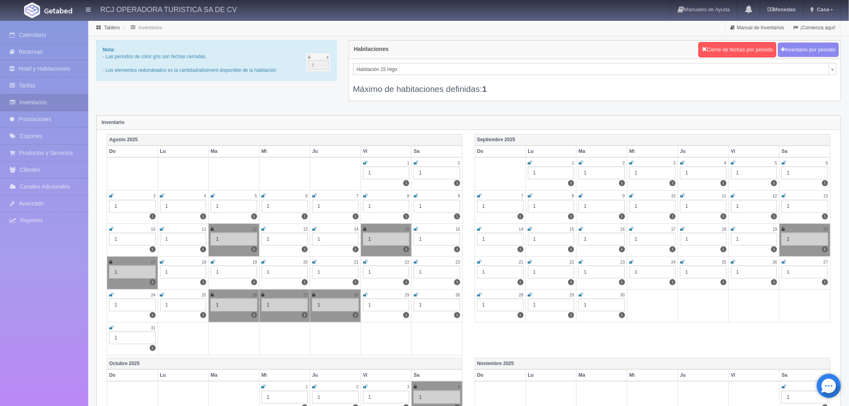
drag, startPoint x: 141, startPoint y: 113, endPoint x: 141, endPoint y: 107, distance: 6.0
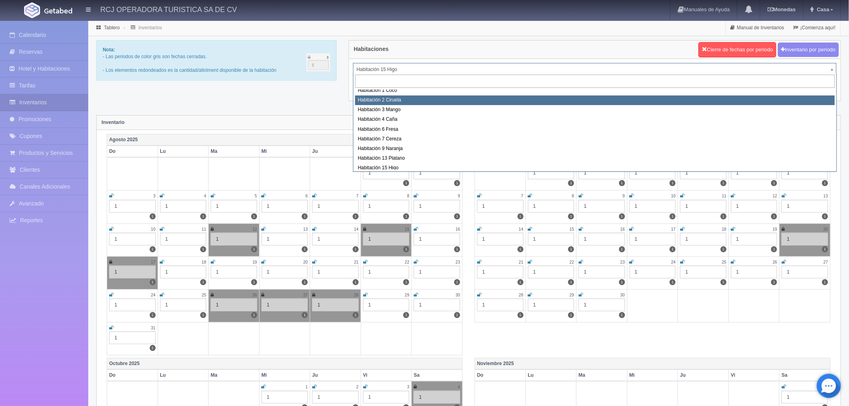
scroll to position [97, 0]
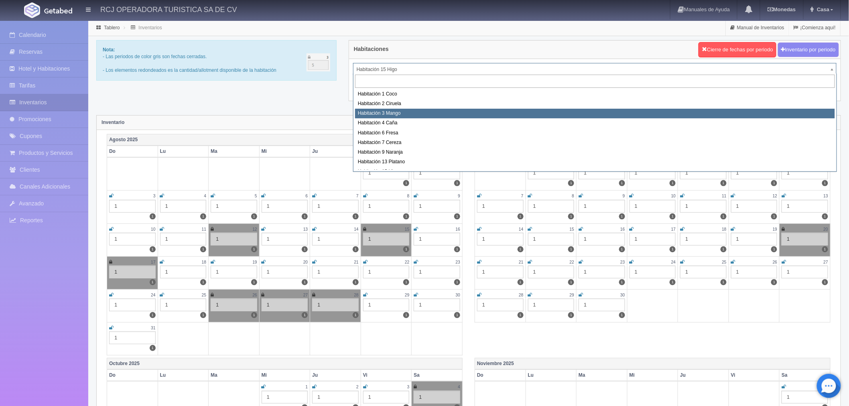
select select "1608"
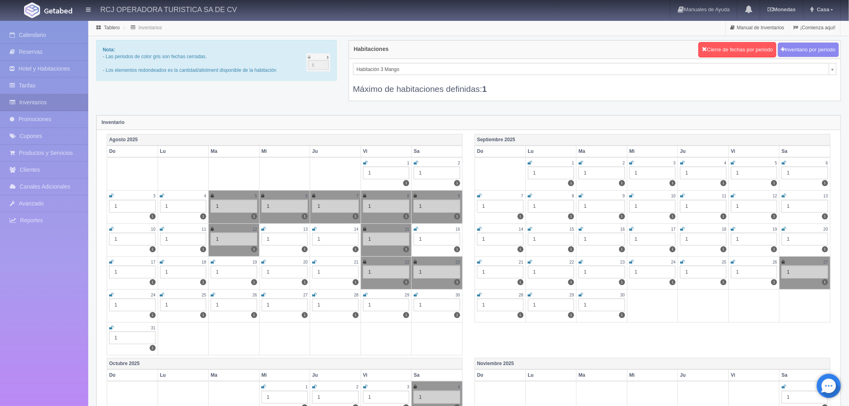
scroll to position [42, 0]
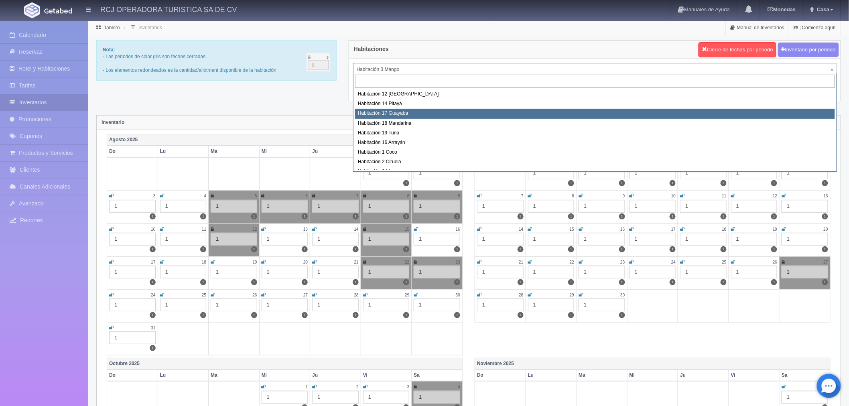
scroll to position [103, 0]
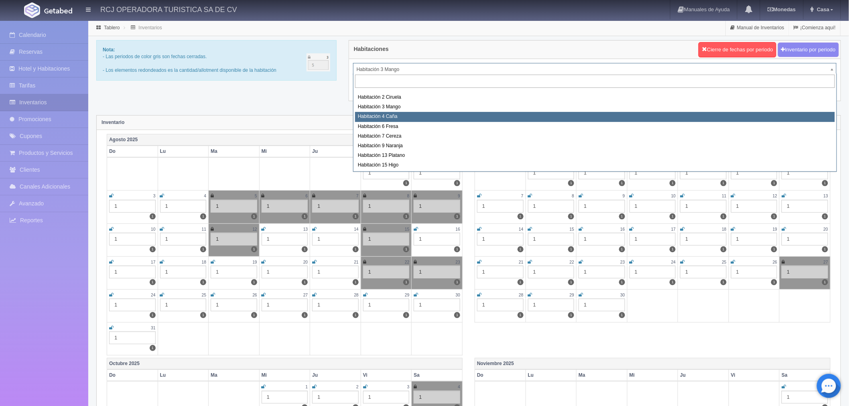
select select "1609"
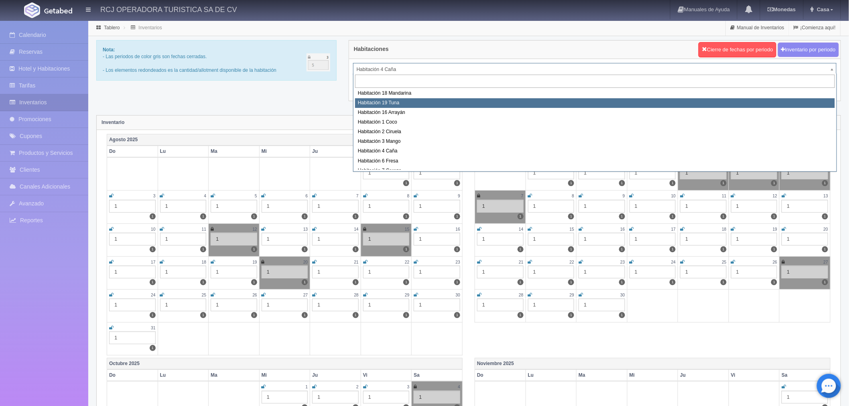
scroll to position [14, 0]
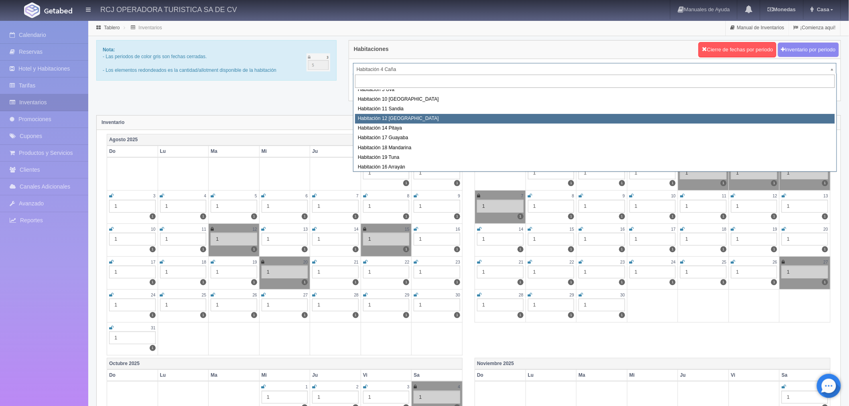
select select "1576"
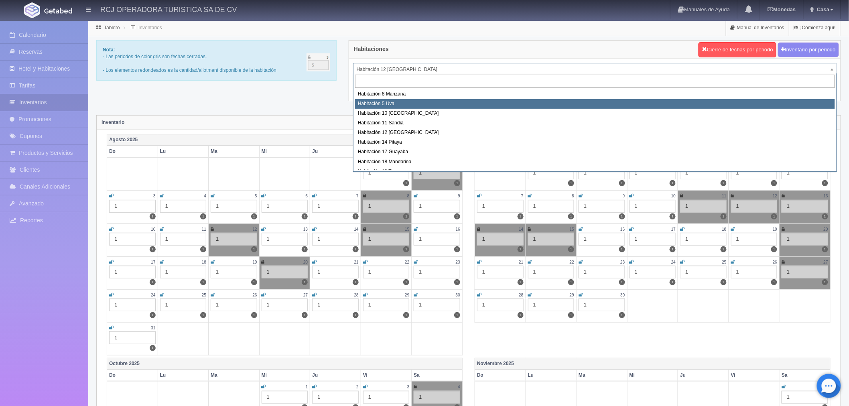
select select "1573"
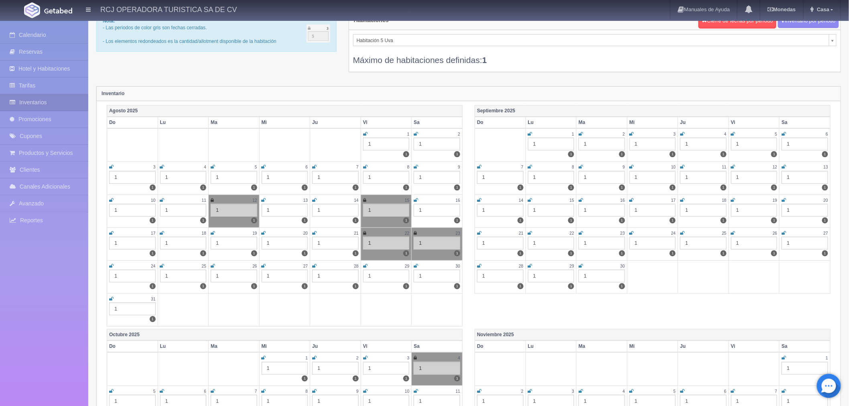
scroll to position [45, 0]
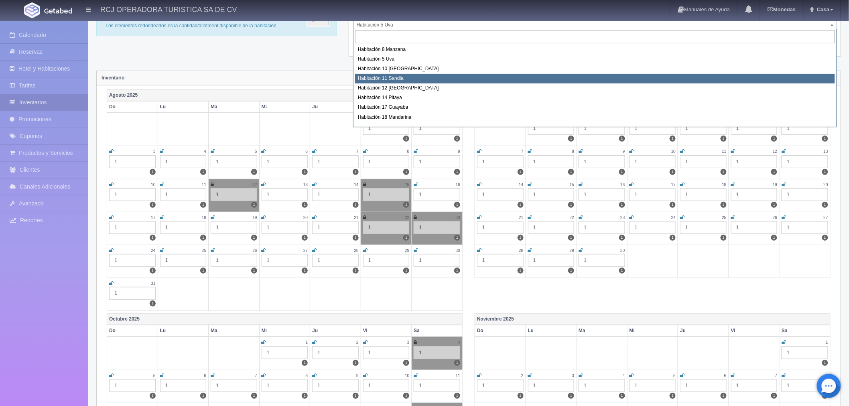
select select "1575"
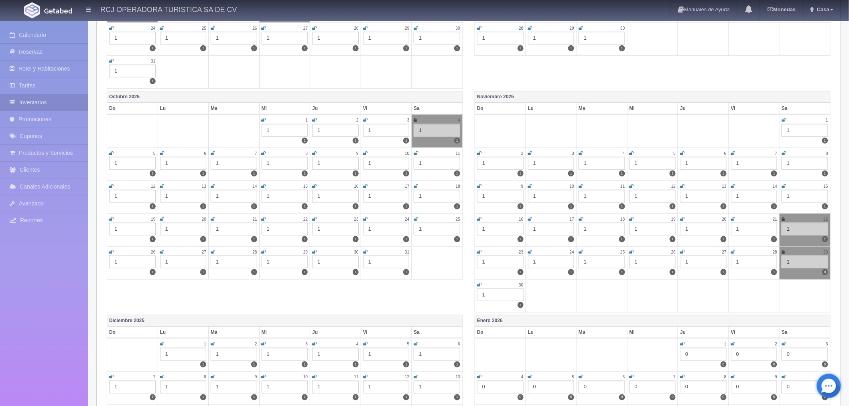
scroll to position [267, 0]
click at [364, 184] on icon at bounding box center [365, 185] width 4 height 5
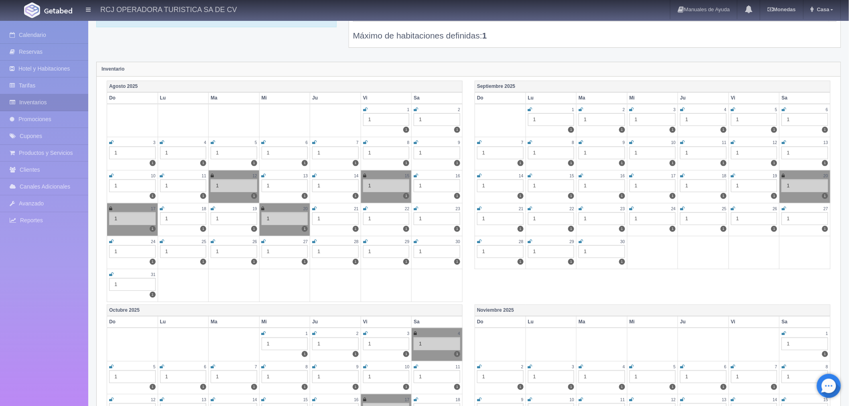
scroll to position [178, 0]
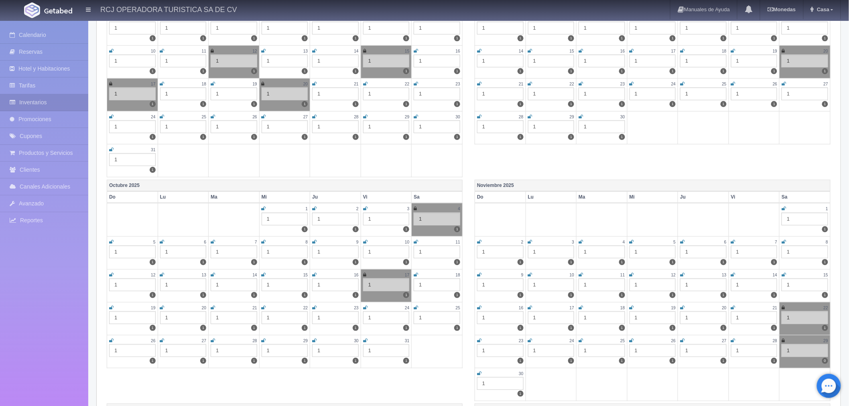
click at [417, 274] on icon at bounding box center [415, 274] width 4 height 5
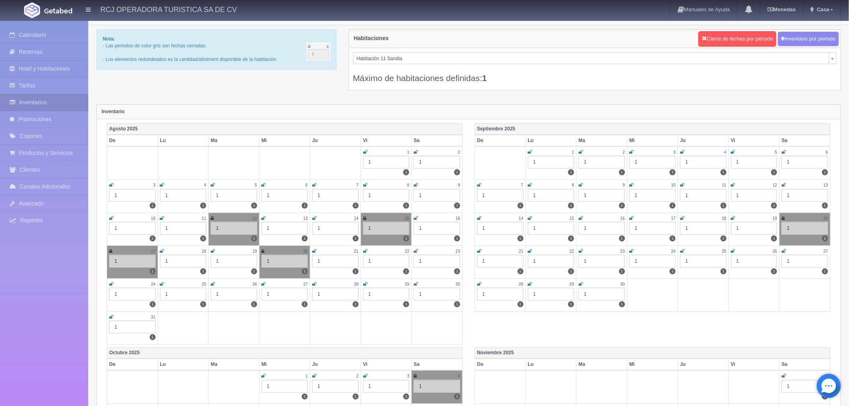
scroll to position [0, 0]
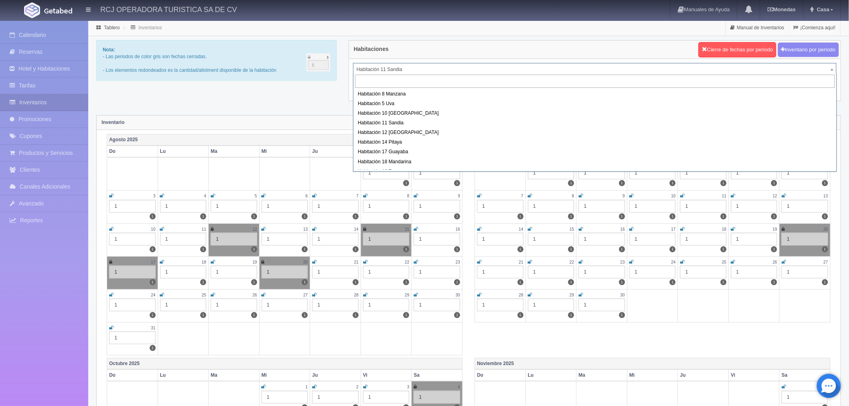
scroll to position [45, 0]
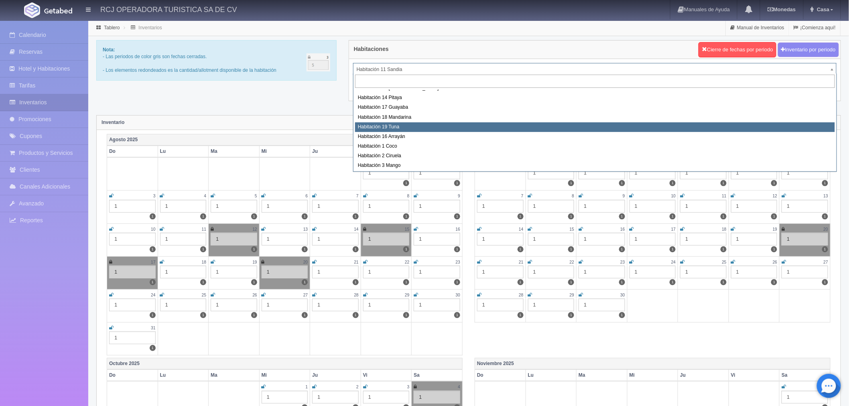
select select "1580"
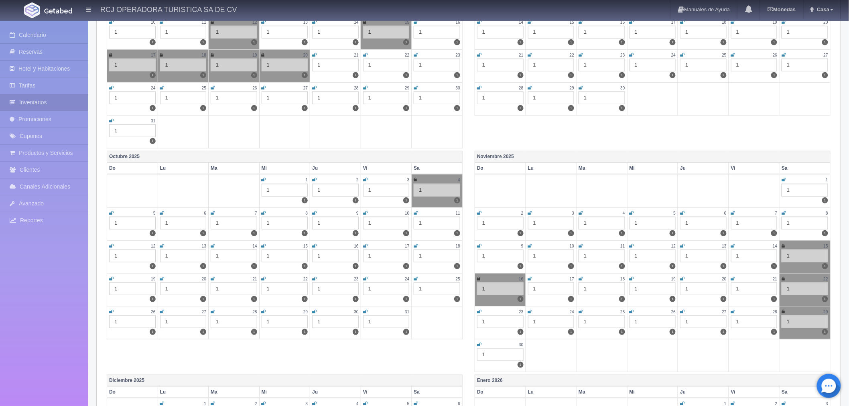
scroll to position [223, 0]
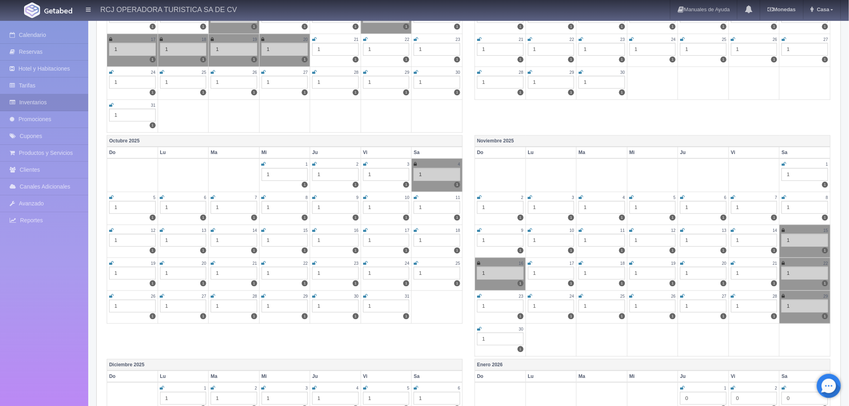
click at [367, 229] on icon at bounding box center [365, 230] width 4 height 5
click at [416, 230] on icon at bounding box center [415, 230] width 4 height 5
